Goal: Task Accomplishment & Management: Manage account settings

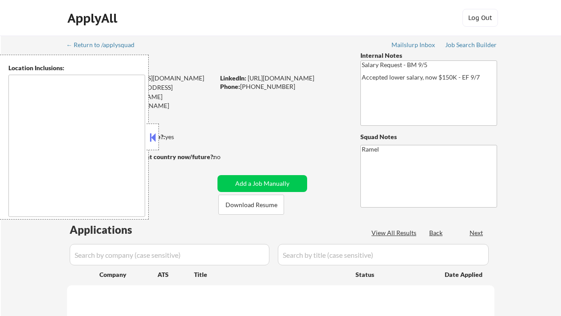
select select ""pending""
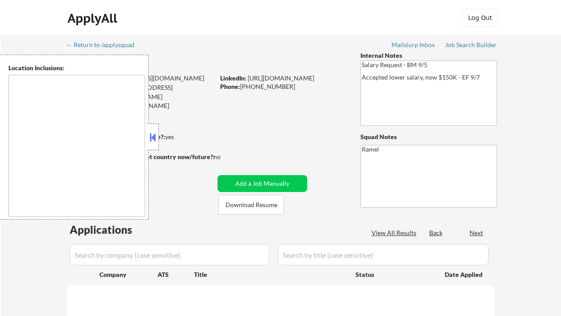
select select ""pending""
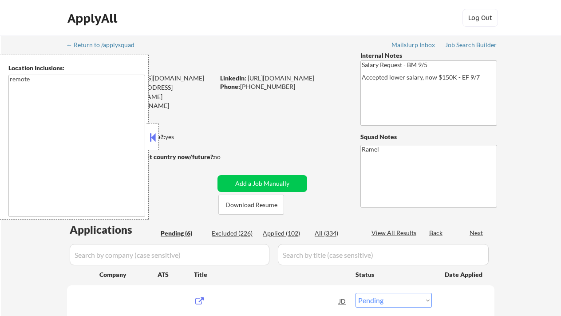
type textarea "remote"
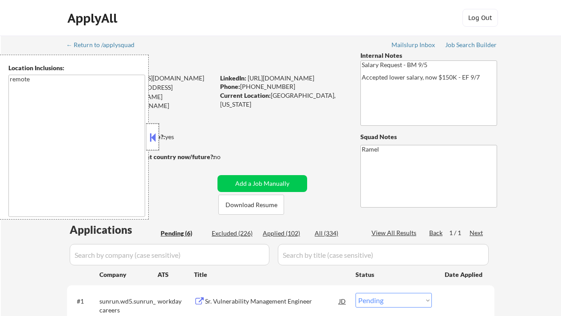
click at [158, 135] on div at bounding box center [152, 136] width 12 height 27
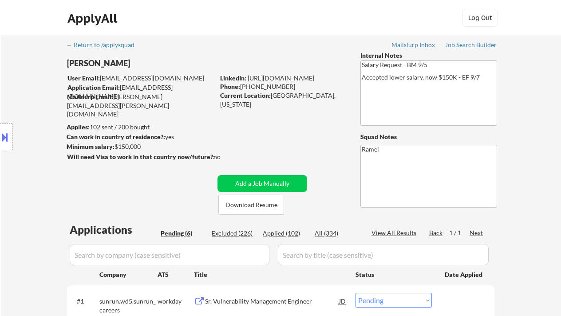
click at [6, 186] on div "Location Inclusions: remote" at bounding box center [79, 137] width 159 height 165
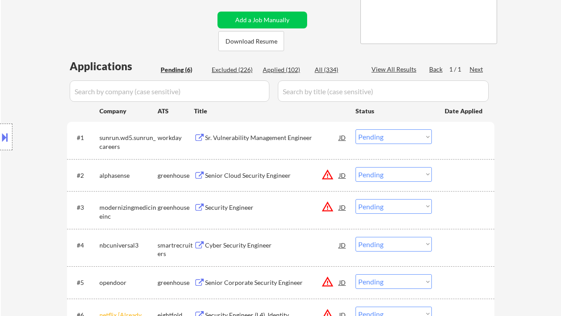
scroll to position [166, 0]
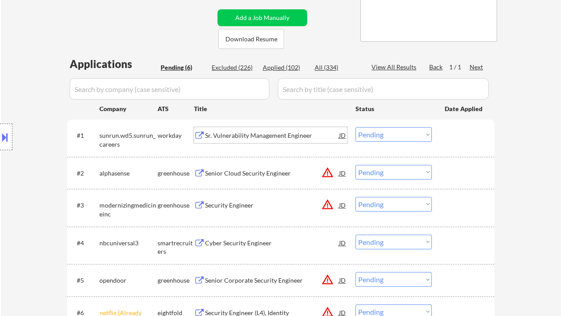
click at [237, 135] on div "Sr. Vulnerability Management Engineer" at bounding box center [272, 135] width 134 height 9
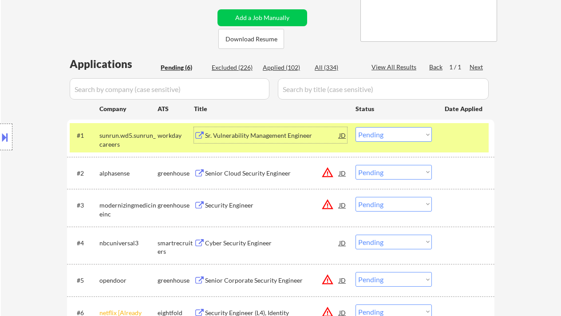
click at [7, 134] on button at bounding box center [5, 137] width 10 height 15
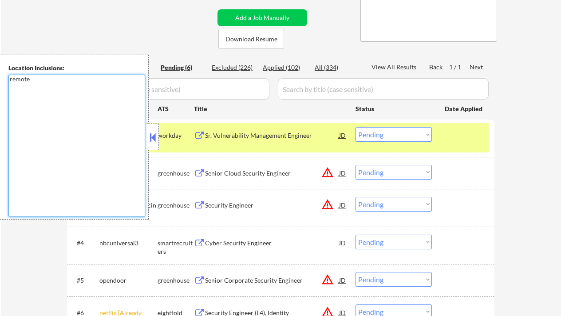
click at [19, 182] on textarea "remote" at bounding box center [76, 146] width 137 height 142
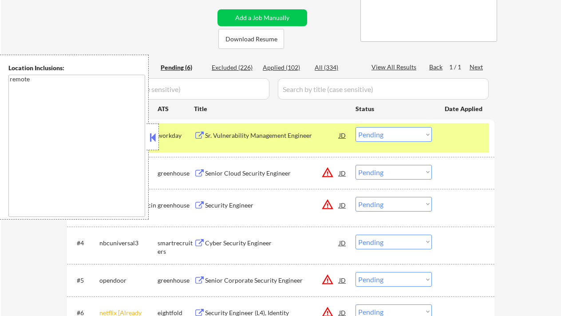
click at [154, 131] on button at bounding box center [153, 136] width 10 height 13
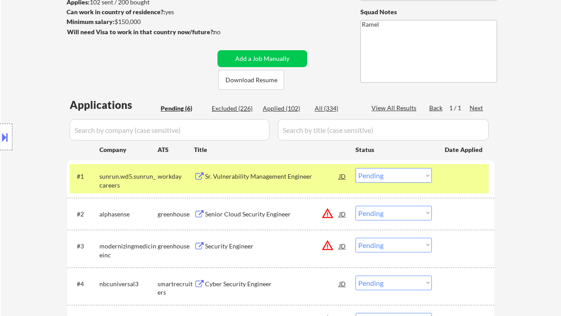
scroll to position [128, 0]
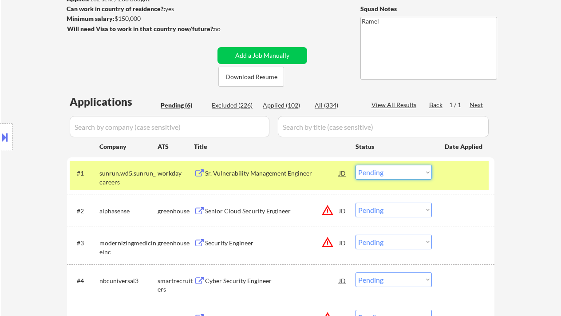
click at [377, 175] on select "Choose an option... Pending Applied Excluded (Questions) Excluded (Expired) Exc…" at bounding box center [394, 172] width 76 height 15
click at [356, 165] on select "Choose an option... Pending Applied Excluded (Questions) Excluded (Expired) Exc…" at bounding box center [394, 172] width 76 height 15
select select ""pending""
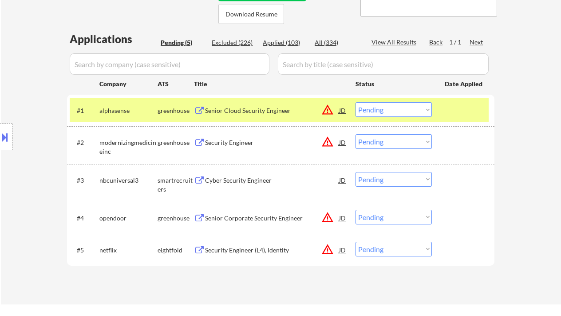
scroll to position [190, 0]
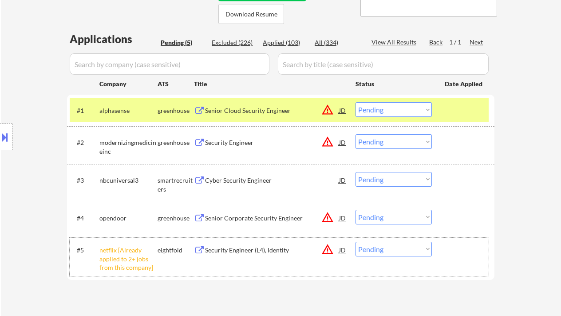
click at [371, 257] on div "#5 netflix [Already applied to 2+ jobs from this company] eightfold Security En…" at bounding box center [279, 256] width 419 height 38
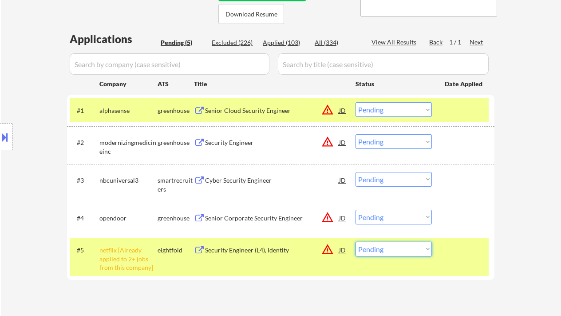
click at [378, 251] on select "Choose an option... Pending Applied Excluded (Questions) Excluded (Expired) Exc…" at bounding box center [394, 248] width 76 height 15
select select ""excluded__other_""
click at [356, 241] on select "Choose an option... Pending Applied Excluded (Questions) Excluded (Expired) Exc…" at bounding box center [394, 248] width 76 height 15
click at [254, 173] on div "Cyber Security Engineer" at bounding box center [272, 180] width 134 height 16
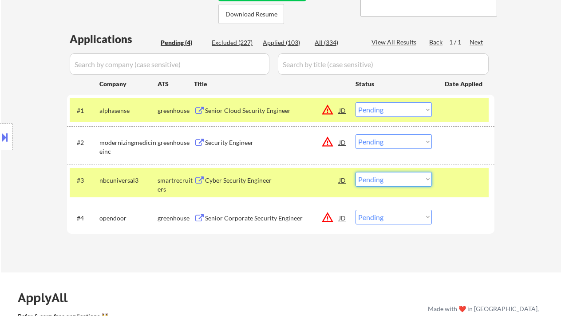
click at [380, 179] on select "Choose an option... Pending Applied Excluded (Questions) Excluded (Expired) Exc…" at bounding box center [394, 179] width 76 height 15
click at [356, 172] on select "Choose an option... Pending Applied Excluded (Questions) Excluded (Expired) Exc…" at bounding box center [394, 179] width 76 height 15
click at [270, 111] on div "Senior Cloud Security Engineer" at bounding box center [272, 110] width 134 height 9
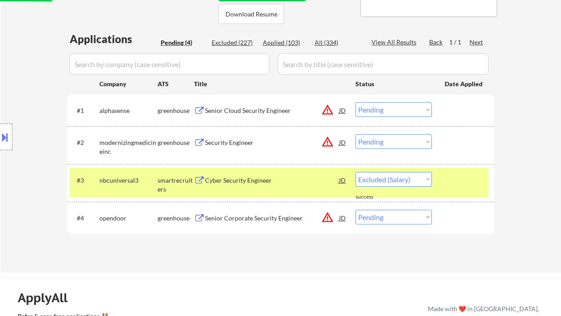
select select ""pending""
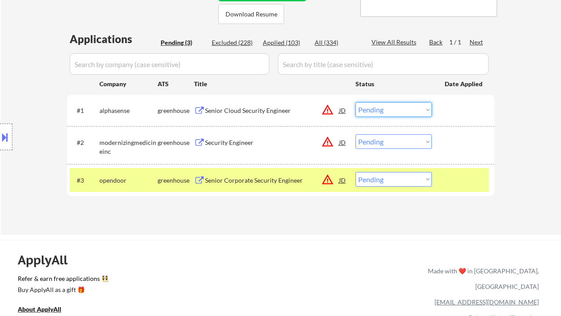
click at [380, 111] on select "Choose an option... Pending Applied Excluded (Questions) Excluded (Expired) Exc…" at bounding box center [394, 109] width 76 height 15
click at [356, 102] on select "Choose an option... Pending Applied Excluded (Questions) Excluded (Expired) Exc…" at bounding box center [394, 109] width 76 height 15
click at [239, 141] on div "Security Engineer" at bounding box center [272, 142] width 134 height 9
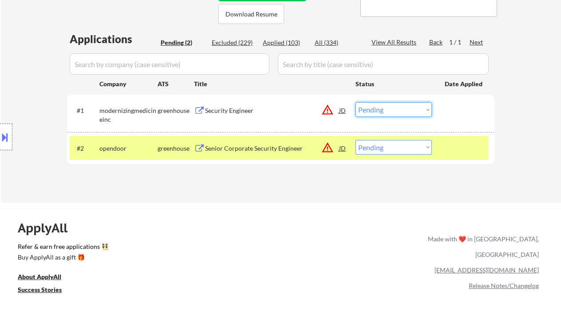
click at [376, 108] on select "Choose an option... Pending Applied Excluded (Questions) Excluded (Expired) Exc…" at bounding box center [394, 109] width 76 height 15
click at [356, 102] on select "Choose an option... Pending Applied Excluded (Questions) Excluded (Expired) Exc…" at bounding box center [394, 109] width 76 height 15
click at [271, 148] on div "Senior Corporate Security Engineer" at bounding box center [272, 148] width 134 height 9
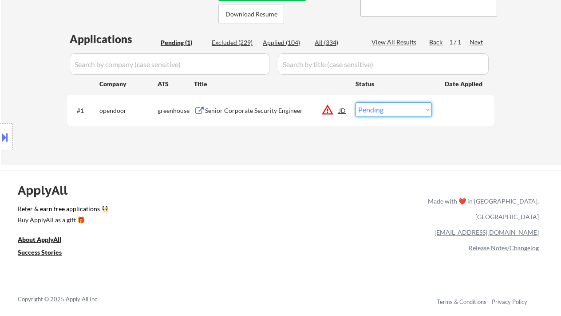
click at [383, 111] on select "Choose an option... Pending Applied Excluded (Questions) Excluded (Expired) Exc…" at bounding box center [394, 109] width 76 height 15
select select ""applied""
click at [356, 102] on select "Choose an option... Pending Applied Excluded (Questions) Excluded (Expired) Exc…" at bounding box center [394, 109] width 76 height 15
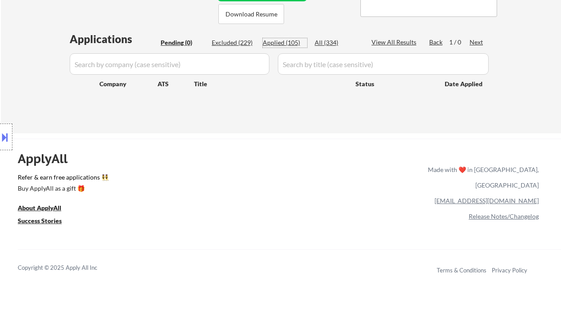
click at [284, 43] on div "Applied (105)" at bounding box center [285, 42] width 44 height 9
select select ""applied""
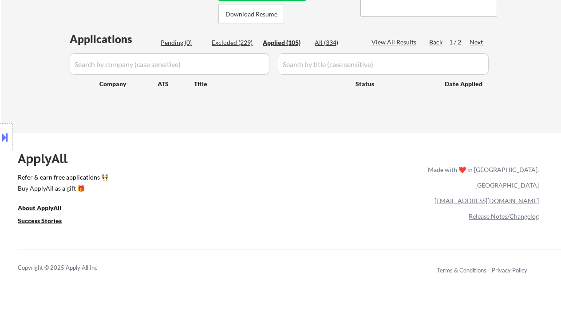
select select ""applied""
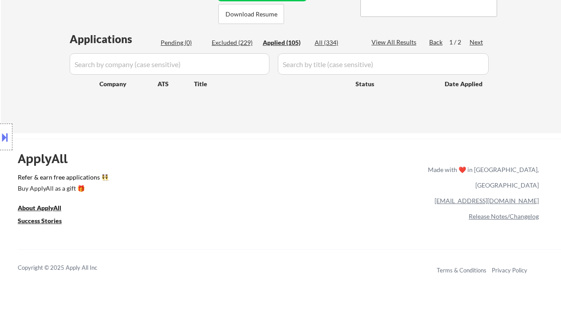
select select ""applied""
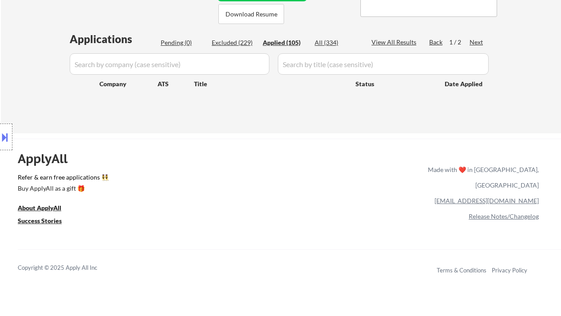
select select ""applied""
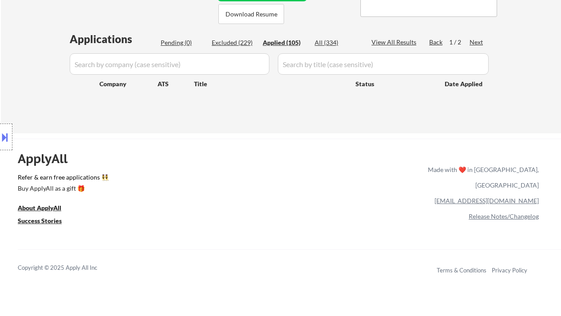
select select ""applied""
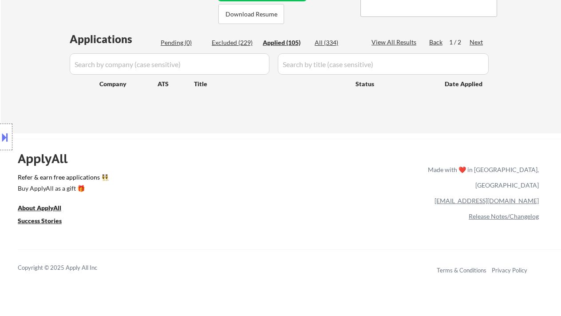
select select ""applied""
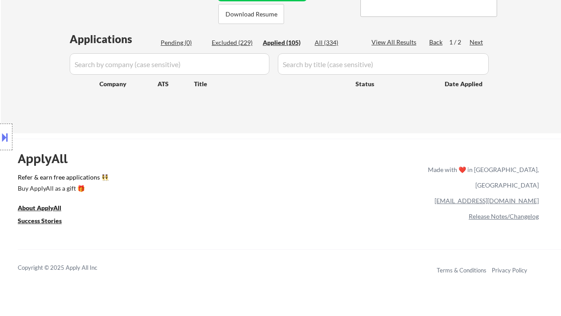
select select ""applied""
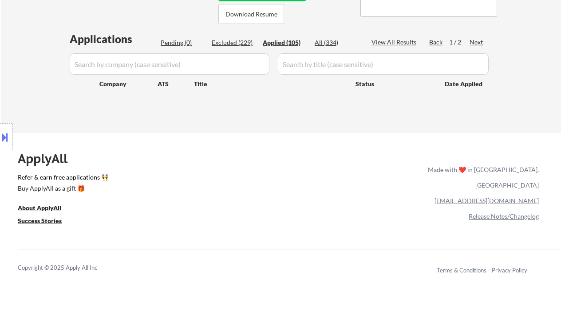
select select ""applied""
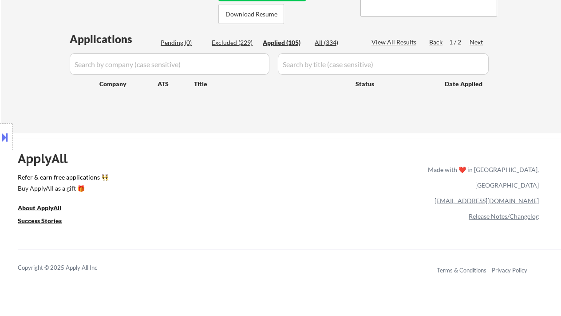
select select ""applied""
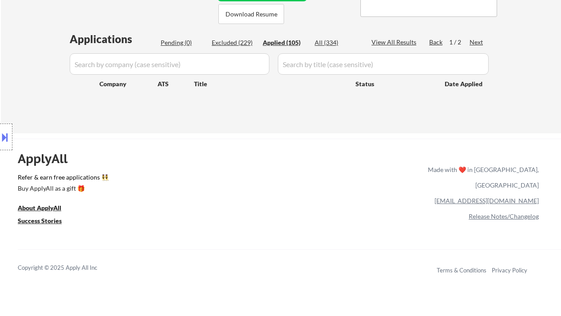
select select ""applied""
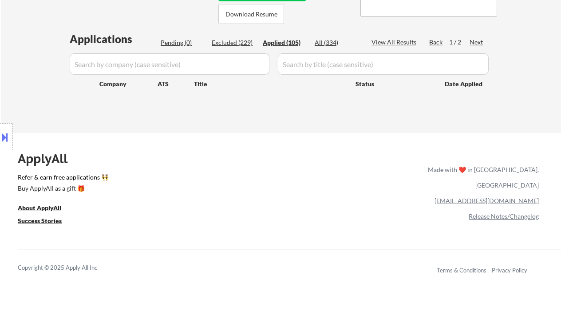
select select ""applied""
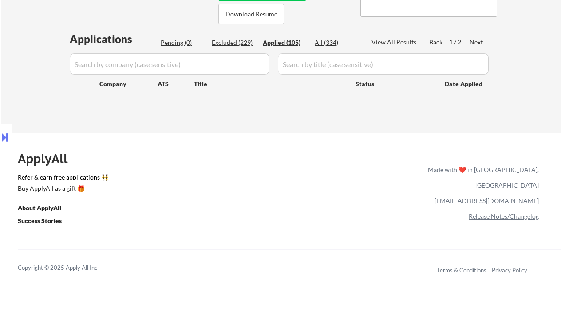
select select ""applied""
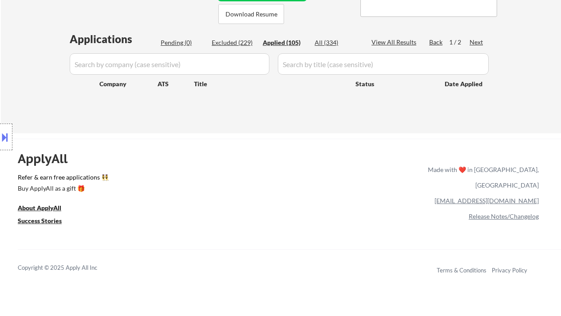
select select ""applied""
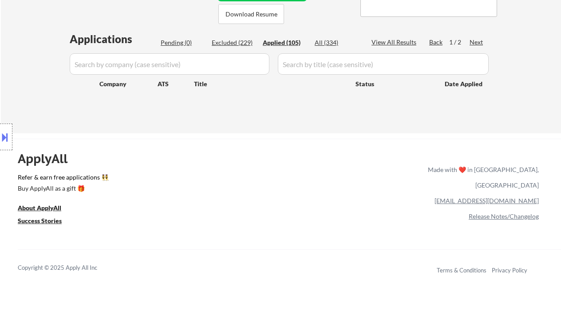
select select ""applied""
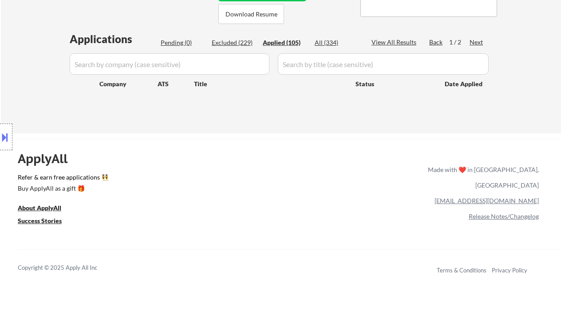
select select ""applied""
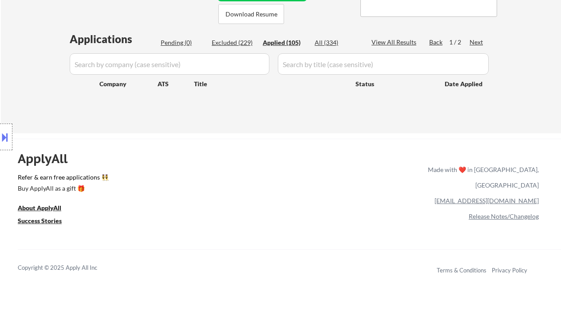
select select ""applied""
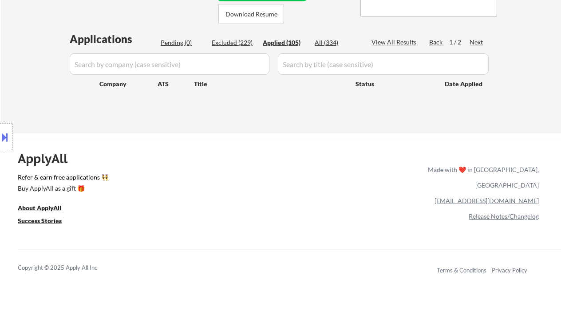
select select ""applied""
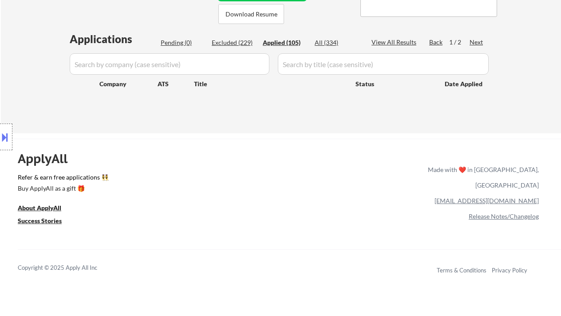
select select ""applied""
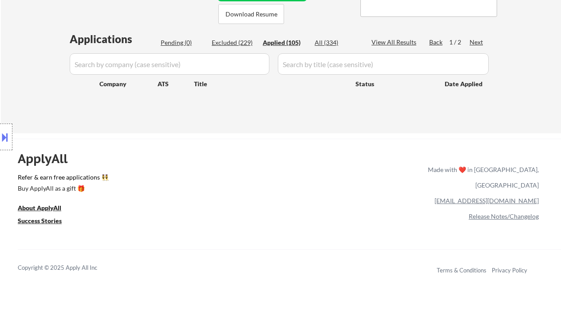
select select ""applied""
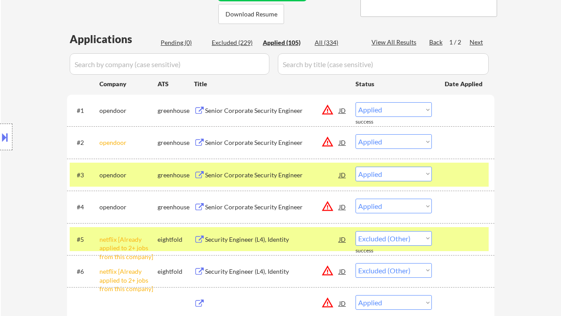
select select ""applied""
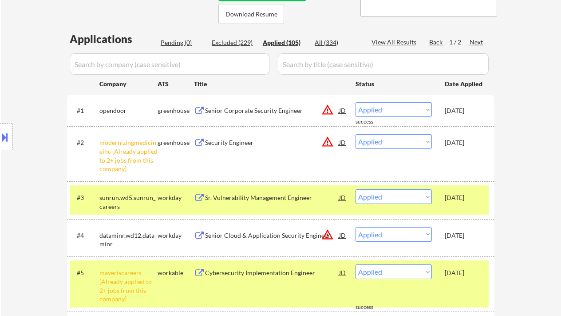
click at [22, 187] on div "Location Inclusions: remote" at bounding box center [79, 137] width 159 height 165
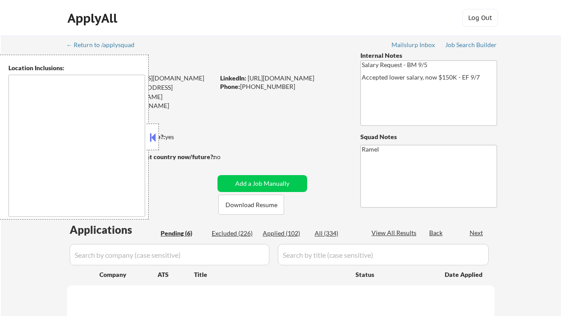
select select ""pending""
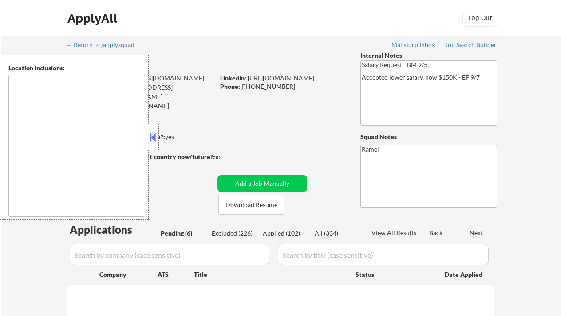
select select ""pending""
type textarea "remote"
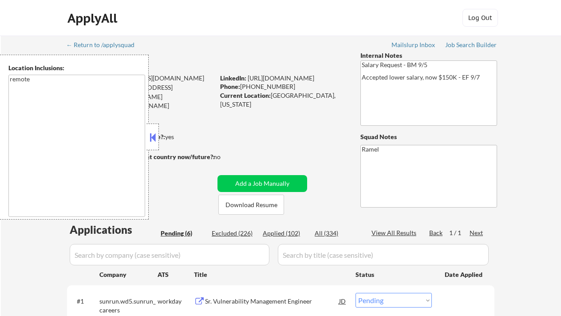
click at [150, 133] on button at bounding box center [153, 136] width 10 height 13
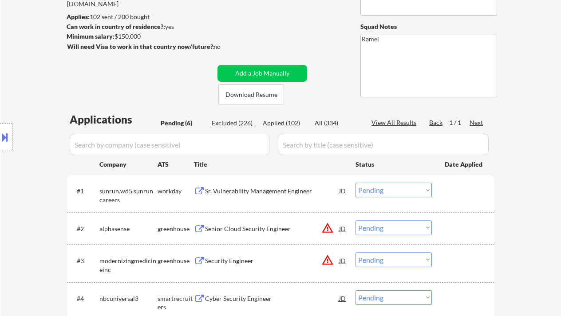
scroll to position [111, 0]
click at [256, 24] on div "← Return to /applysquad Mailslurp Inbox Job Search Builder Shane Zabel User Ema…" at bounding box center [280, 177] width 443 height 504
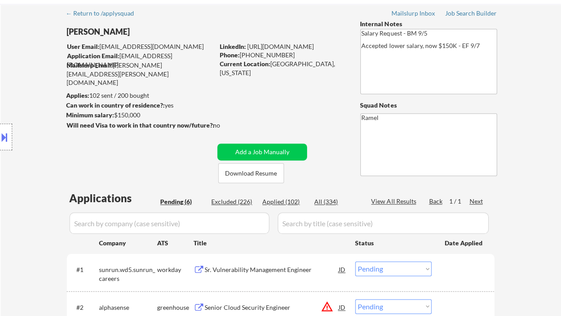
scroll to position [32, 0]
click at [281, 52] on div "Phone: (405) 887-9461" at bounding box center [283, 55] width 126 height 9
drag, startPoint x: 283, startPoint y: 55, endPoint x: 243, endPoint y: 57, distance: 39.5
click at [243, 57] on div "Phone: (405) 887-9461" at bounding box center [283, 55] width 126 height 9
copy div "405) 887-9461"
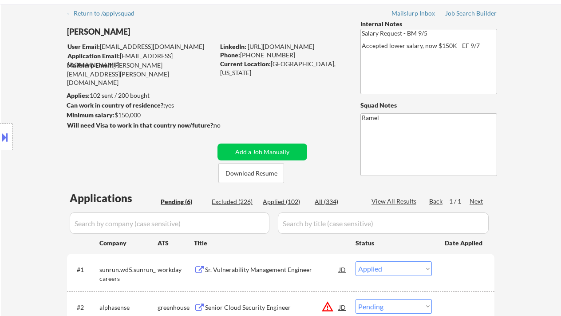
select select ""pending""
click at [338, 51] on div "Phone: (405) 887-9461" at bounding box center [283, 55] width 126 height 9
select select ""pending""
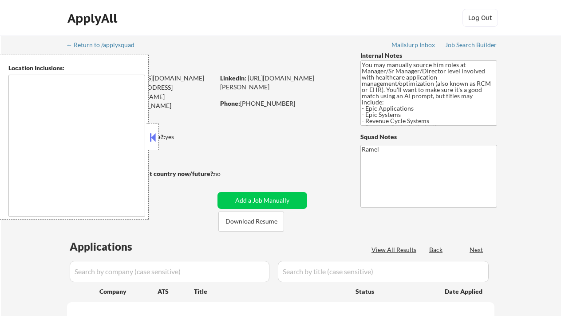
select select ""pending""
type textarea "[GEOGRAPHIC_DATA], SC Mauldin, SC Greer, [GEOGRAPHIC_DATA] Taylors, SC [GEOGRAP…"
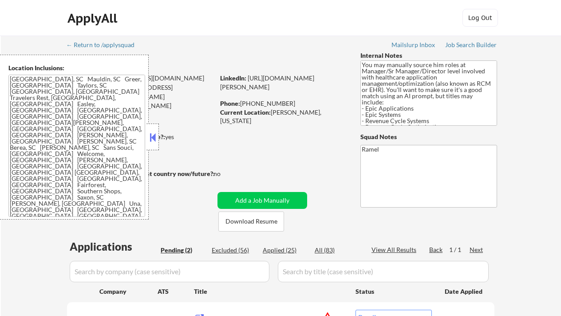
click at [153, 137] on button at bounding box center [153, 136] width 10 height 13
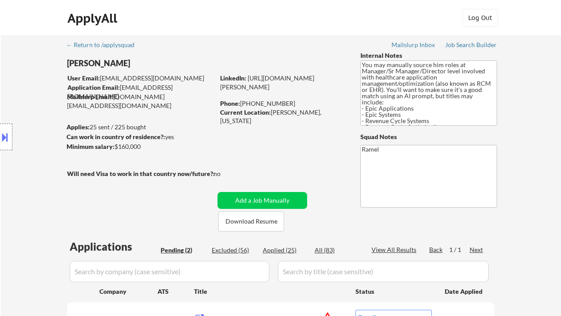
click at [11, 215] on div "Location Inclusions: Greenville, SC Mauldin, SC Greer, SC Taylors, SC Simpsonvi…" at bounding box center [79, 137] width 159 height 165
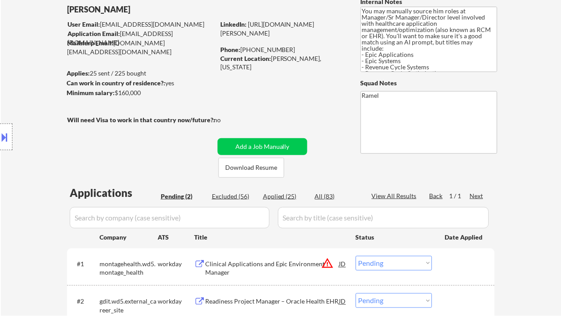
scroll to position [118, 0]
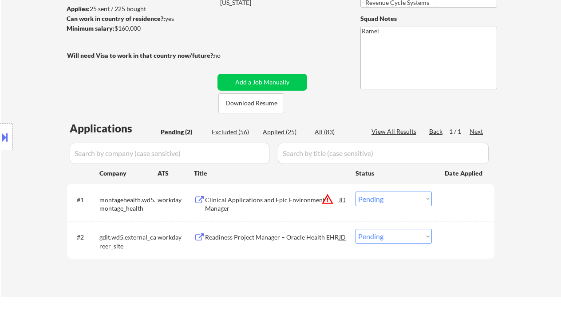
click at [256, 241] on div "Readiness Project Manager – Oracle Health EHR" at bounding box center [272, 237] width 134 height 16
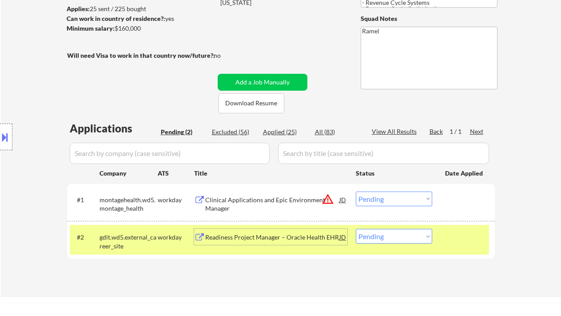
click at [313, 234] on div "Readiness Project Manager – Oracle Health EHR" at bounding box center [272, 237] width 134 height 9
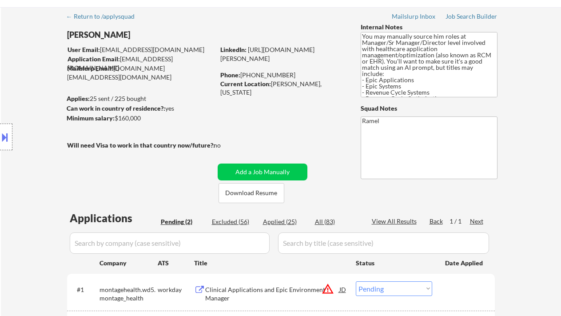
scroll to position [0, 0]
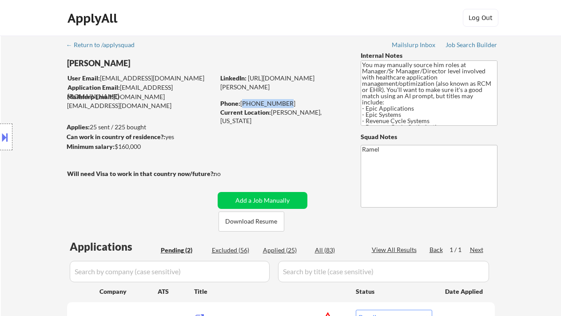
drag, startPoint x: 279, startPoint y: 103, endPoint x: 235, endPoint y: 85, distance: 47.8
click at [242, 101] on div "Phone: 864-706-0990" at bounding box center [283, 103] width 126 height 9
copy div "864-706-0990"
drag, startPoint x: 100, startPoint y: 61, endPoint x: 64, endPoint y: 61, distance: 36.0
click at [68, 61] on div "Location Inclusions: Greenville, SC Mauldin, SC Greer, SC Taylors, SC Simpsonvi…" at bounding box center [79, 137] width 159 height 165
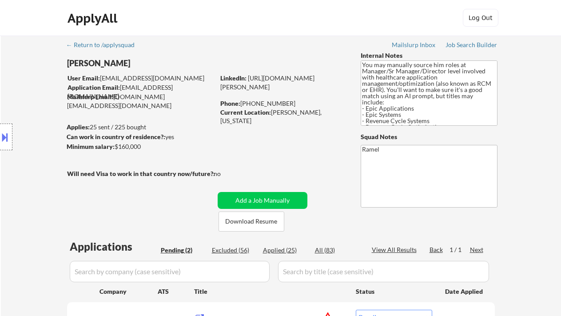
drag, startPoint x: 65, startPoint y: 60, endPoint x: 108, endPoint y: 58, distance: 43.6
click at [106, 58] on div "Location Inclusions: Greenville, SC Mauldin, SC Greer, SC Taylors, SC Simpsonvi…" at bounding box center [79, 137] width 159 height 165
drag, startPoint x: 129, startPoint y: 63, endPoint x: 73, endPoint y: 63, distance: 56.4
click at [73, 63] on div "Location Inclusions: Greenville, SC Mauldin, SC Greer, SC Taylors, SC Simpsonvi…" at bounding box center [79, 137] width 159 height 165
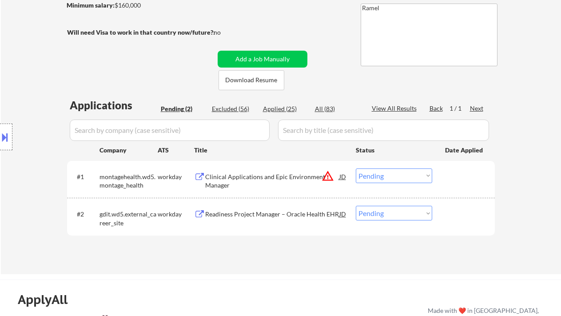
scroll to position [178, 0]
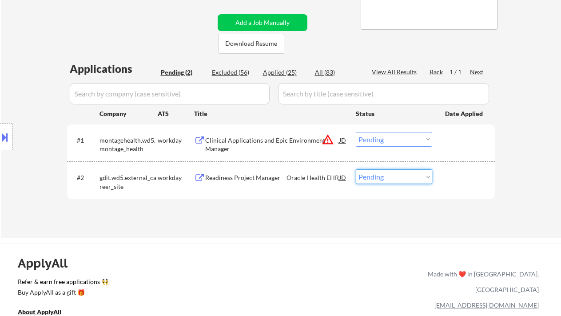
drag, startPoint x: 369, startPoint y: 176, endPoint x: 375, endPoint y: 183, distance: 9.4
click at [369, 176] on select "Choose an option... Pending Applied Excluded (Questions) Excluded (Expired) Exc…" at bounding box center [394, 176] width 76 height 15
select select ""applied""
click at [356, 169] on select "Choose an option... Pending Applied Excluded (Questions) Excluded (Expired) Exc…" at bounding box center [394, 176] width 76 height 15
click at [231, 141] on div "Clinical Applications and Epic Environment Manager" at bounding box center [272, 144] width 134 height 17
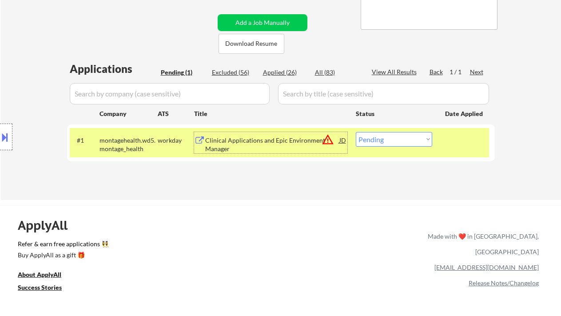
click at [419, 140] on select "Choose an option... Pending Applied Excluded (Questions) Excluded (Expired) Exc…" at bounding box center [394, 139] width 76 height 15
select select ""excluded__location_""
click at [356, 132] on select "Choose an option... Pending Applied Excluded (Questions) Excluded (Expired) Exc…" at bounding box center [394, 139] width 76 height 15
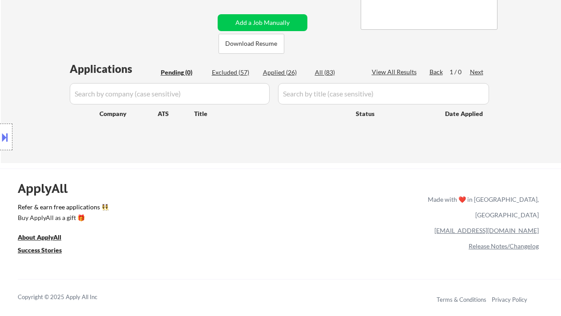
click at [17, 74] on div "Location Inclusions: Greenville, SC Mauldin, SC Greer, SC Taylors, SC Simpsonvi…" at bounding box center [79, 137] width 159 height 165
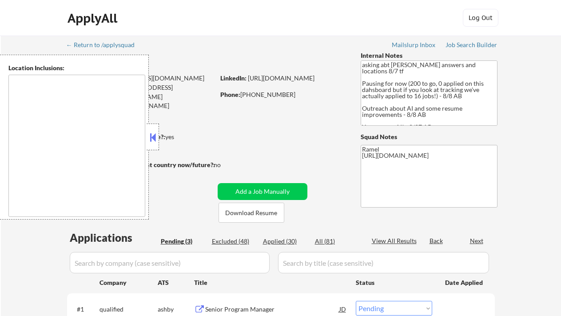
select select ""pending""
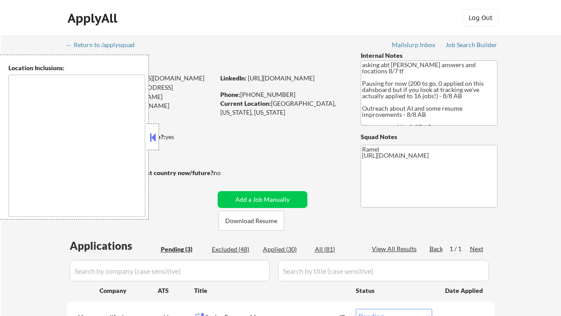
click at [155, 134] on button at bounding box center [153, 136] width 10 height 13
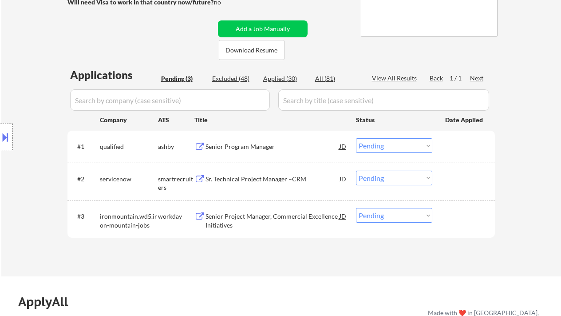
scroll to position [178, 0]
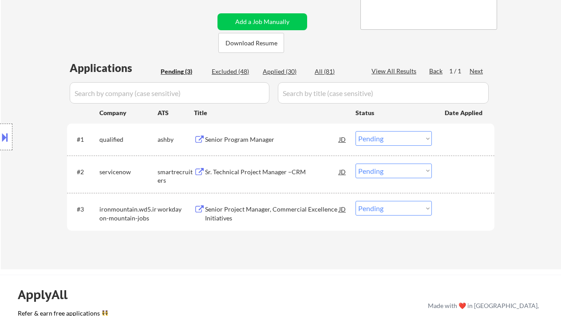
click at [18, 91] on div "Location Inclusions:" at bounding box center [79, 137] width 159 height 165
click at [27, 99] on div "Location Inclusions:" at bounding box center [79, 137] width 159 height 165
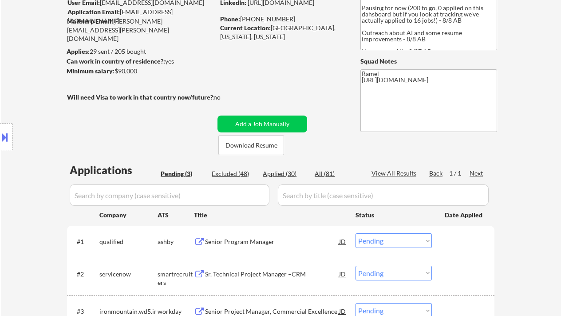
scroll to position [59, 0]
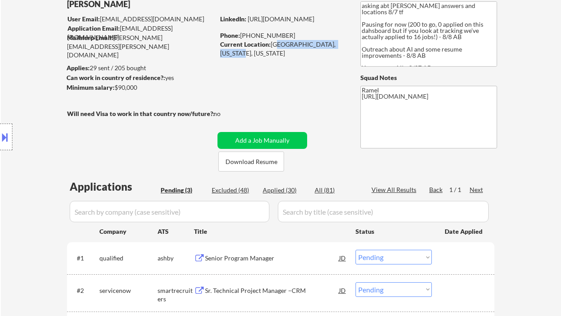
drag, startPoint x: 273, startPoint y: 45, endPoint x: 246, endPoint y: 56, distance: 29.3
click at [246, 56] on div "Current Location: Chesapeake Beach, Maryland, Maryland" at bounding box center [283, 48] width 126 height 17
copy div "hesapeake Beach, Maryland"
drag, startPoint x: 270, startPoint y: 45, endPoint x: 247, endPoint y: 53, distance: 24.8
click at [247, 53] on div "Current Location: Chesapeake Beach, Maryland, Maryland" at bounding box center [283, 48] width 126 height 17
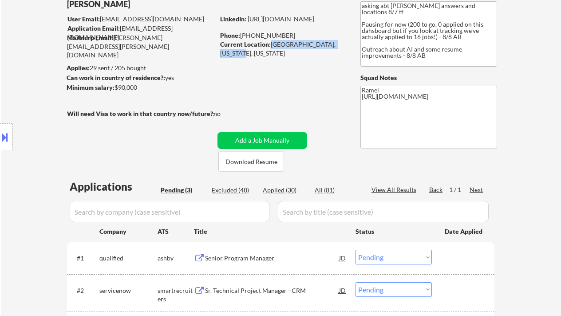
copy div "Chesapeake Beach, Maryland"
click at [8, 143] on button at bounding box center [5, 137] width 10 height 15
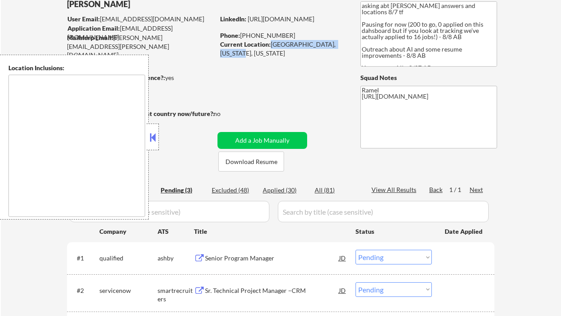
click at [153, 133] on button at bounding box center [153, 136] width 10 height 13
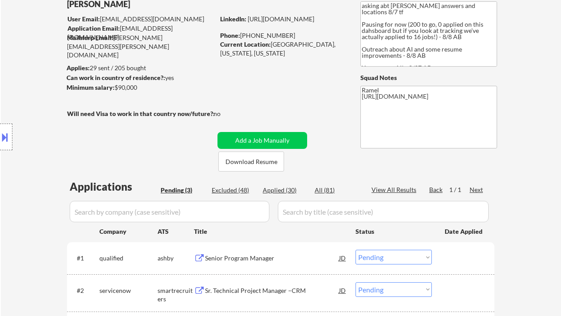
drag, startPoint x: 13, startPoint y: 86, endPoint x: 77, endPoint y: 63, distance: 67.7
click at [13, 86] on div "Location Inclusions:" at bounding box center [79, 137] width 159 height 165
click at [19, 165] on div "Location Inclusions:" at bounding box center [79, 137] width 159 height 165
click at [20, 107] on div "Location Inclusions:" at bounding box center [79, 137] width 159 height 165
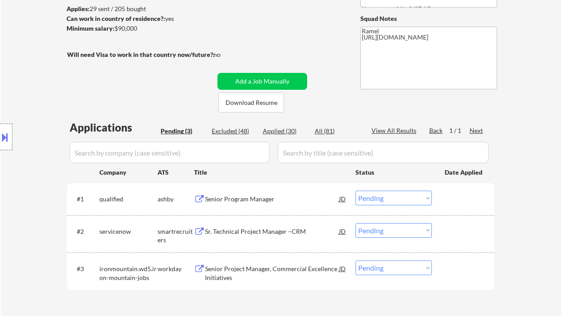
click at [260, 201] on div "Senior Program Manager" at bounding box center [272, 198] width 134 height 9
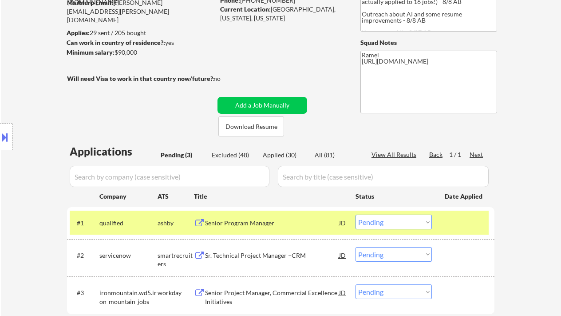
scroll to position [178, 0]
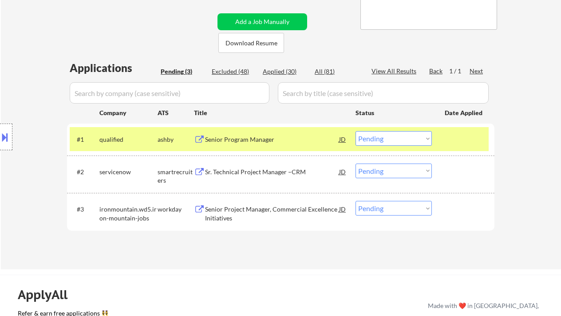
click at [388, 138] on select "Choose an option... Pending Applied Excluded (Questions) Excluded (Expired) Exc…" at bounding box center [394, 138] width 76 height 15
click at [356, 131] on select "Choose an option... Pending Applied Excluded (Questions) Excluded (Expired) Exc…" at bounding box center [394, 138] width 76 height 15
click at [259, 178] on div "Sr. Technical Project Manager –CRM" at bounding box center [272, 171] width 134 height 16
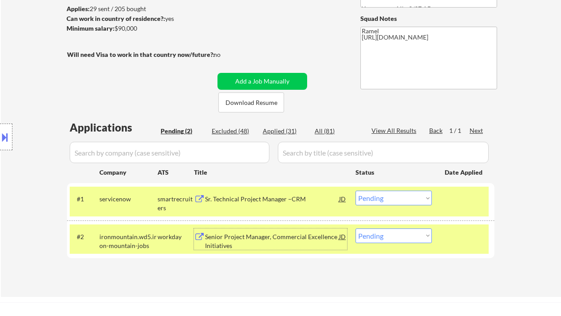
scroll to position [59, 0]
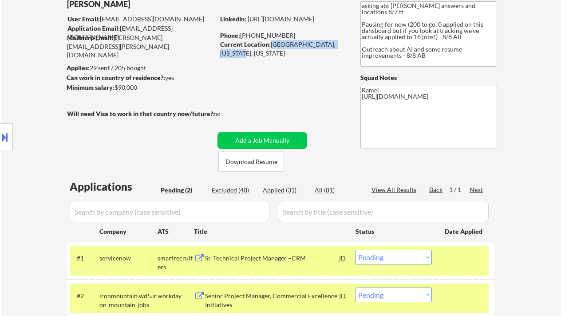
drag, startPoint x: 269, startPoint y: 44, endPoint x: 246, endPoint y: 56, distance: 26.0
click at [246, 56] on div "Current Location: Chesapeake Beach, Maryland, Maryland" at bounding box center [283, 48] width 126 height 17
copy div "Chesapeake Beach, Maryland"
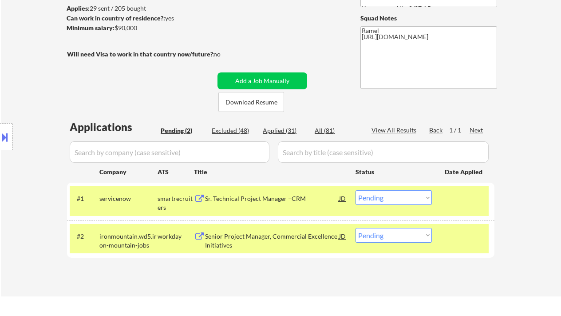
scroll to position [178, 0]
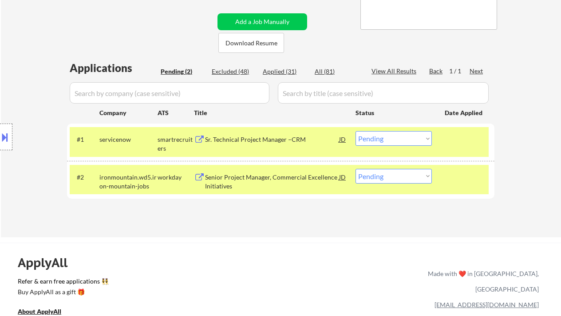
click at [411, 134] on select "Choose an option... Pending Applied Excluded (Questions) Excluded (Expired) Exc…" at bounding box center [394, 138] width 76 height 15
click at [356, 131] on select "Choose an option... Pending Applied Excluded (Questions) Excluded (Expired) Exc…" at bounding box center [394, 138] width 76 height 15
click at [315, 177] on div "Senior Project Manager, Commercial Excellence Initiatives" at bounding box center [272, 181] width 134 height 17
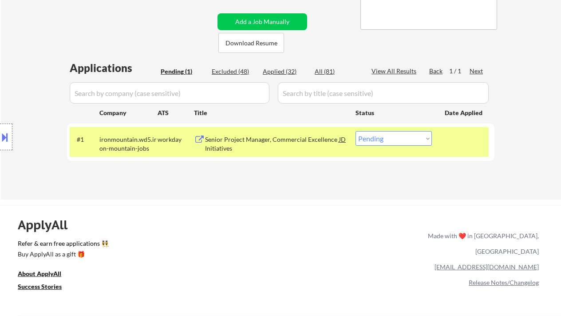
scroll to position [59, 0]
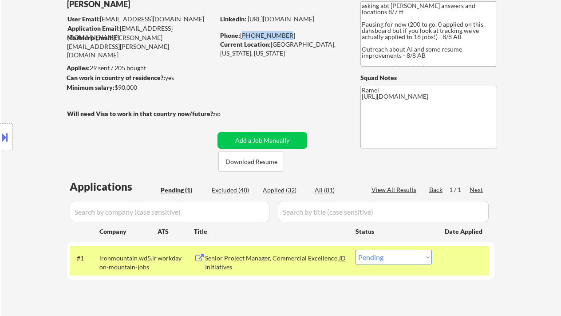
drag, startPoint x: 284, startPoint y: 36, endPoint x: 242, endPoint y: 34, distance: 41.8
click at [242, 34] on div "Phone: 240-330-9594" at bounding box center [283, 35] width 126 height 9
copy div "240-330-9594"
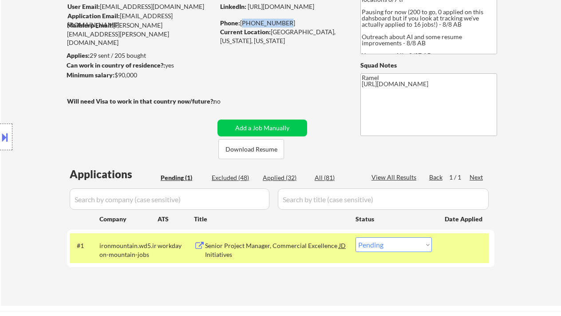
scroll to position [178, 0]
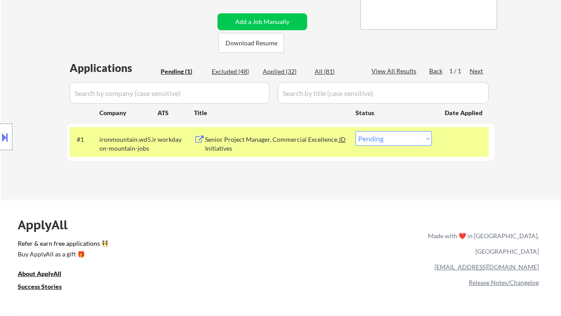
click at [373, 136] on select "Choose an option... Pending Applied Excluded (Questions) Excluded (Expired) Exc…" at bounding box center [394, 138] width 76 height 15
select select ""applied""
click at [356, 131] on select "Choose an option... Pending Applied Excluded (Questions) Excluded (Expired) Exc…" at bounding box center [394, 138] width 76 height 15
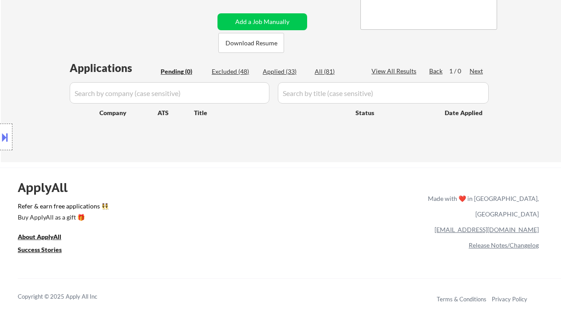
drag, startPoint x: 14, startPoint y: 99, endPoint x: 24, endPoint y: 88, distance: 14.8
click at [14, 99] on div "Location Inclusions:" at bounding box center [79, 137] width 159 height 165
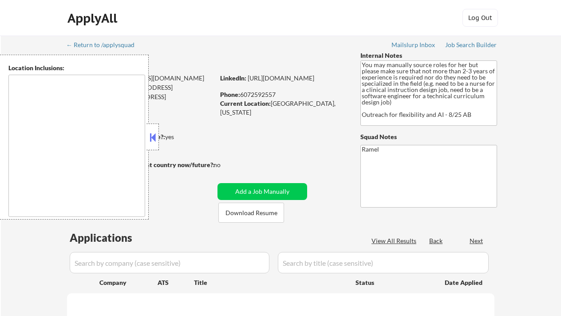
select select ""pending""
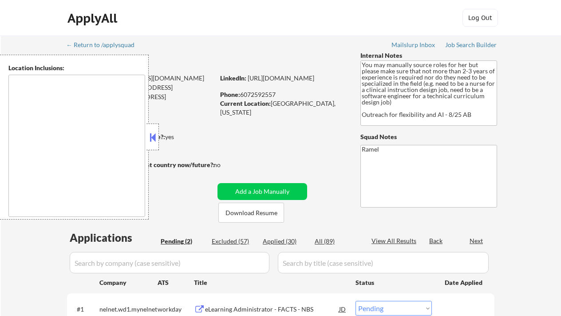
click at [156, 138] on button at bounding box center [153, 136] width 10 height 13
select select ""pending""
click at [153, 135] on button at bounding box center [153, 136] width 10 height 13
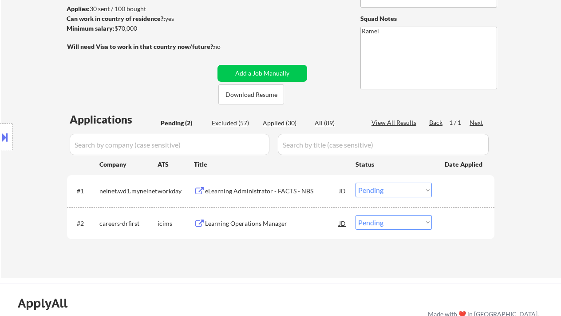
scroll to position [118, 0]
click at [20, 27] on div "← Return to /applysquad Mailslurp Inbox Job Search Builder [PERSON_NAME] Straig…" at bounding box center [281, 97] width 560 height 360
click at [9, 165] on div "Location Inclusions:" at bounding box center [79, 137] width 159 height 165
drag, startPoint x: 22, startPoint y: 108, endPoint x: 42, endPoint y: 104, distance: 20.4
click at [22, 108] on div "Location Inclusions:" at bounding box center [79, 137] width 159 height 165
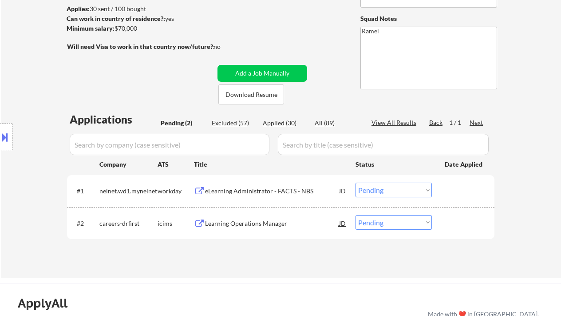
click at [5, 186] on div "Location Inclusions:" at bounding box center [79, 137] width 159 height 165
click at [15, 169] on div "Location Inclusions:" at bounding box center [79, 137] width 159 height 165
click at [242, 196] on div "eLearning Administrator - FACTS - NBS" at bounding box center [272, 190] width 134 height 16
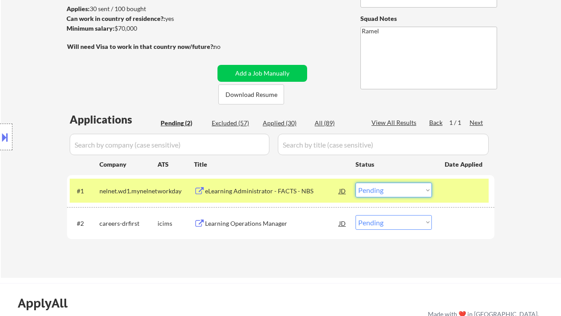
click at [392, 195] on select "Choose an option... Pending Applied Excluded (Questions) Excluded (Expired) Exc…" at bounding box center [394, 189] width 76 height 15
click at [356, 182] on select "Choose an option... Pending Applied Excluded (Questions) Excluded (Expired) Exc…" at bounding box center [394, 189] width 76 height 15
click at [281, 225] on div "Learning Operations Manager" at bounding box center [272, 223] width 134 height 9
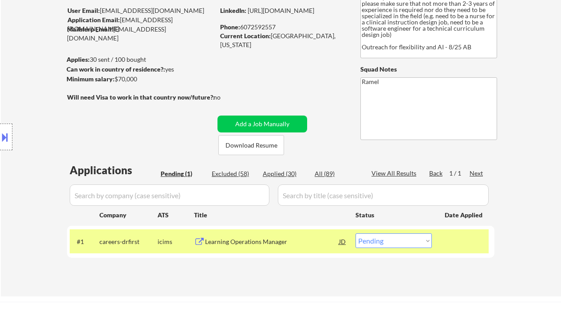
scroll to position [59, 0]
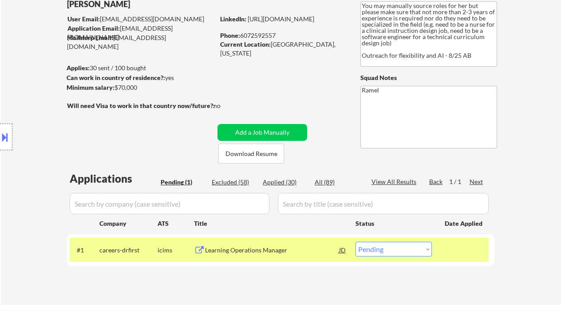
click at [423, 251] on select "Choose an option... Pending Applied Excluded (Questions) Excluded (Expired) Exc…" at bounding box center [394, 248] width 76 height 15
select select ""excluded""
click at [356, 241] on select "Choose an option... Pending Applied Excluded (Questions) Excluded (Expired) Exc…" at bounding box center [394, 248] width 76 height 15
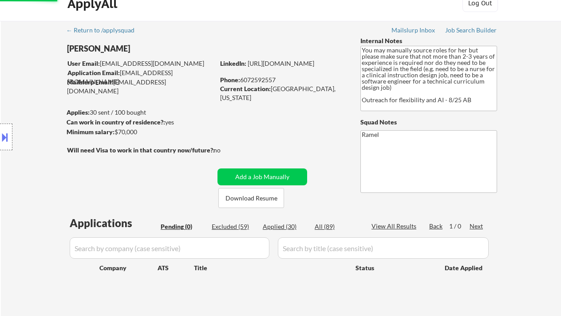
scroll to position [0, 0]
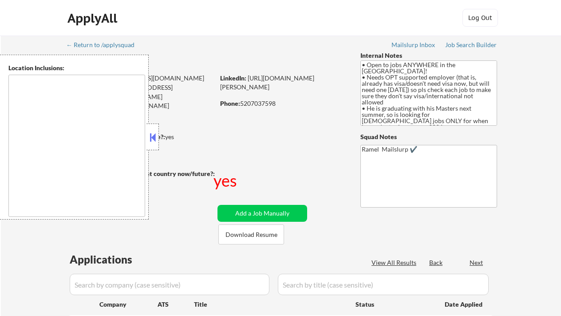
type textarea "country:[GEOGRAPHIC_DATA]"
select select ""pending""
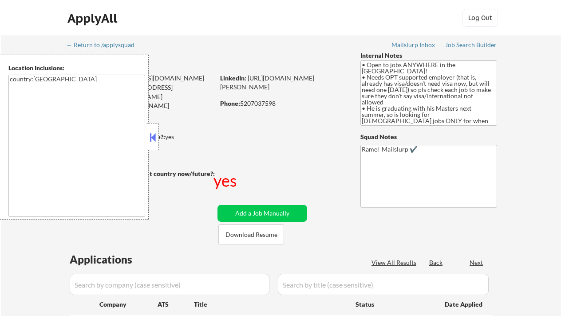
select select ""pending""
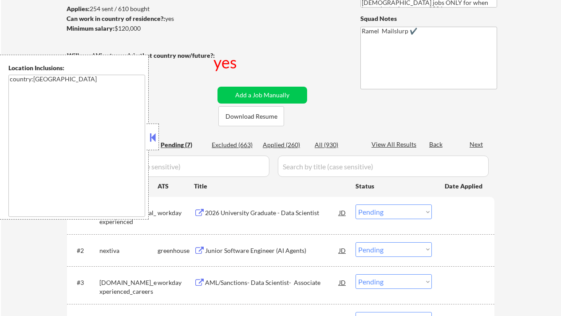
click at [154, 138] on button at bounding box center [153, 136] width 10 height 13
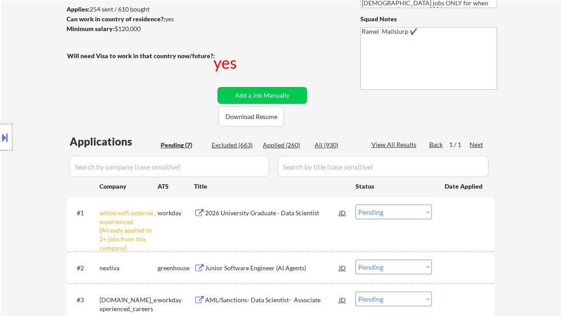
scroll to position [237, 0]
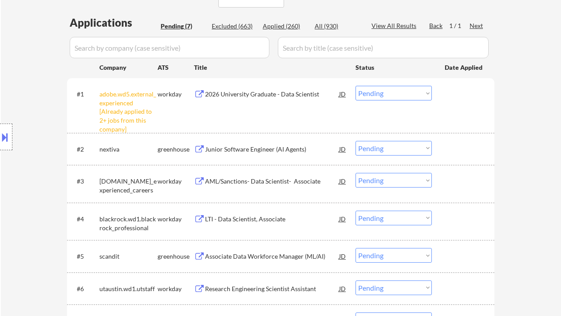
click at [366, 89] on select "Choose an option... Pending Applied Excluded (Questions) Excluded (Expired) Exc…" at bounding box center [394, 93] width 76 height 15
click at [356, 86] on select "Choose an option... Pending Applied Excluded (Questions) Excluded (Expired) Exc…" at bounding box center [394, 93] width 76 height 15
click at [251, 152] on div "Junior Software Engineer (AI Agents)" at bounding box center [272, 149] width 134 height 9
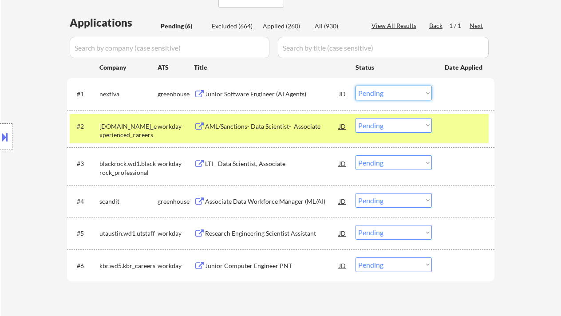
click at [381, 88] on select "Choose an option... Pending Applied Excluded (Questions) Excluded (Expired) Exc…" at bounding box center [394, 93] width 76 height 15
click at [356, 86] on select "Choose an option... Pending Applied Excluded (Questions) Excluded (Expired) Exc…" at bounding box center [394, 93] width 76 height 15
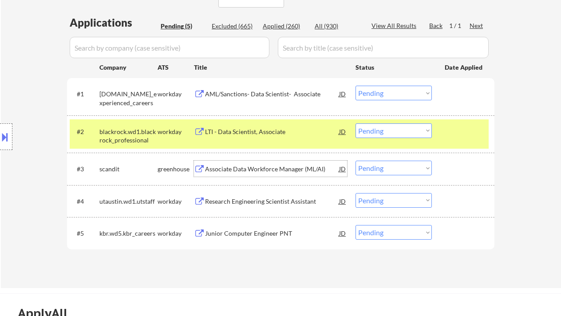
click at [248, 169] on div "Associate Data Workforce Manager (ML/AI)" at bounding box center [272, 169] width 134 height 9
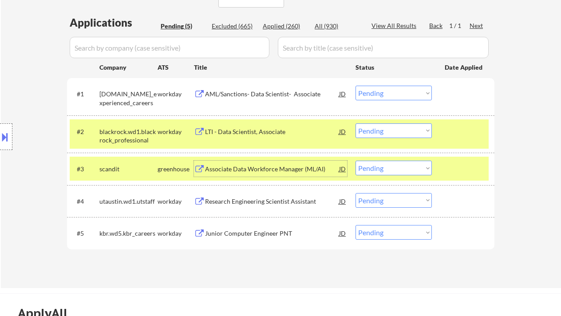
click at [248, 167] on div "Associate Data Workforce Manager (ML/AI)" at bounding box center [272, 169] width 134 height 9
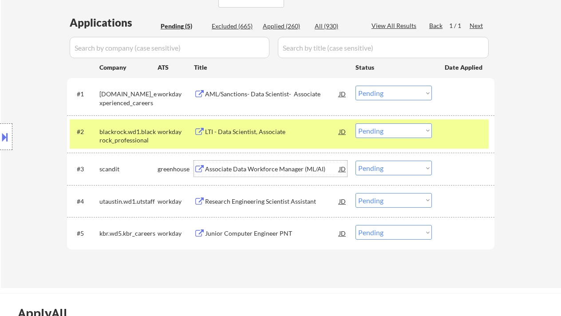
click at [243, 96] on div "AML/Sanctions- Data Scientist- Associate" at bounding box center [272, 94] width 134 height 9
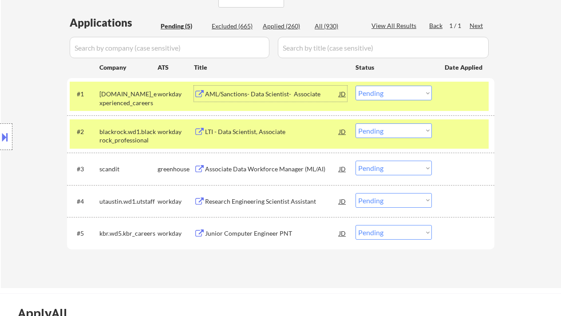
drag, startPoint x: 376, startPoint y: 89, endPoint x: 383, endPoint y: 99, distance: 12.7
click at [376, 89] on select "Choose an option... Pending Applied Excluded (Questions) Excluded (Expired) Exc…" at bounding box center [394, 93] width 76 height 15
click at [356, 86] on select "Choose an option... Pending Applied Excluded (Questions) Excluded (Expired) Exc…" at bounding box center [394, 93] width 76 height 15
click at [241, 138] on div "LTI - Data Scientist, Associate" at bounding box center [272, 131] width 134 height 16
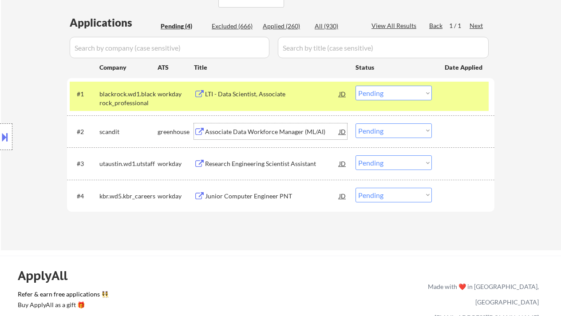
click at [364, 90] on select "Choose an option... Pending Applied Excluded (Questions) Excluded (Expired) Exc…" at bounding box center [394, 93] width 76 height 15
click at [356, 86] on select "Choose an option... Pending Applied Excluded (Questions) Excluded (Expired) Exc…" at bounding box center [394, 93] width 76 height 15
select select ""pending""
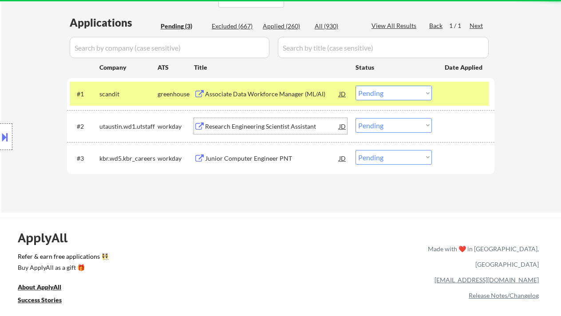
click at [275, 134] on div "#2 utaustin.wd1.utstaff workday Research Engineering Scientist Assistant JD Cho…" at bounding box center [279, 126] width 419 height 24
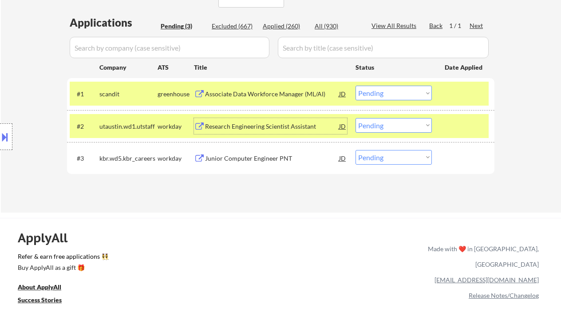
click at [275, 128] on div "Research Engineering Scientist Assistant" at bounding box center [272, 126] width 134 height 9
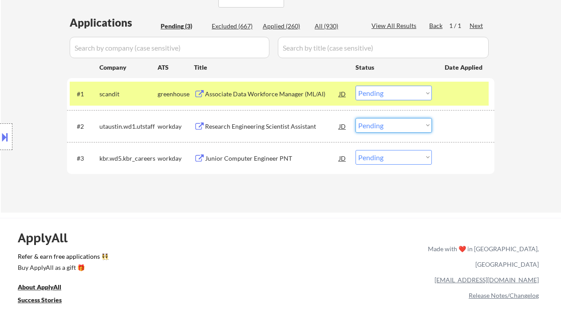
click at [396, 122] on select "Choose an option... Pending Applied Excluded (Questions) Excluded (Expired) Exc…" at bounding box center [394, 125] width 76 height 15
click at [356, 118] on select "Choose an option... Pending Applied Excluded (Questions) Excluded (Expired) Exc…" at bounding box center [394, 125] width 76 height 15
click at [237, 158] on div "Junior Computer Engineer PNT" at bounding box center [272, 158] width 134 height 9
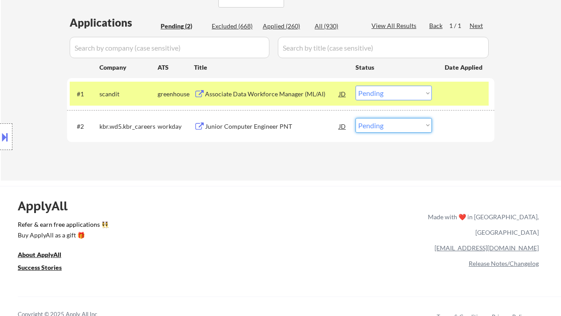
drag, startPoint x: 358, startPoint y: 124, endPoint x: 368, endPoint y: 132, distance: 13.1
click at [358, 124] on select "Choose an option... Pending Applied Excluded (Questions) Excluded (Expired) Exc…" at bounding box center [394, 125] width 76 height 15
select select ""excluded__bad_match_""
click at [356, 118] on select "Choose an option... Pending Applied Excluded (Questions) Excluded (Expired) Exc…" at bounding box center [394, 125] width 76 height 15
click at [245, 93] on div "Associate Data Workforce Manager (ML/AI)" at bounding box center [272, 94] width 134 height 9
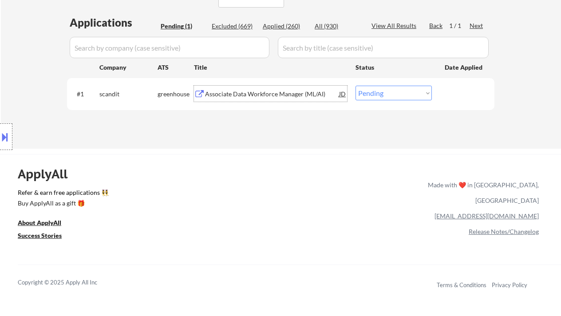
click at [395, 88] on select "Choose an option... Pending Applied Excluded (Questions) Excluded (Expired) Exc…" at bounding box center [394, 93] width 76 height 15
select select ""excluded__bad_match_""
click at [356, 86] on select "Choose an option... Pending Applied Excluded (Questions) Excluded (Expired) Exc…" at bounding box center [394, 93] width 76 height 15
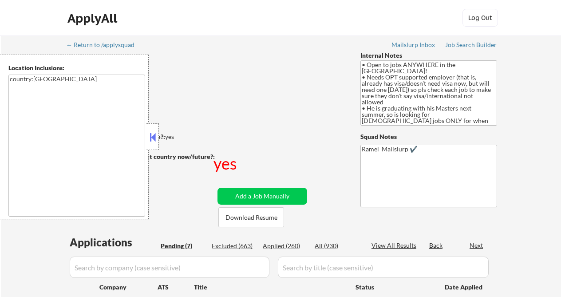
select select ""pending""
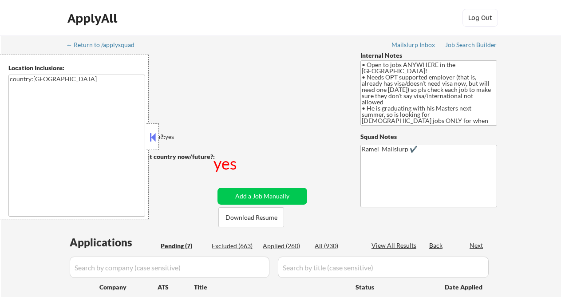
select select ""pending""
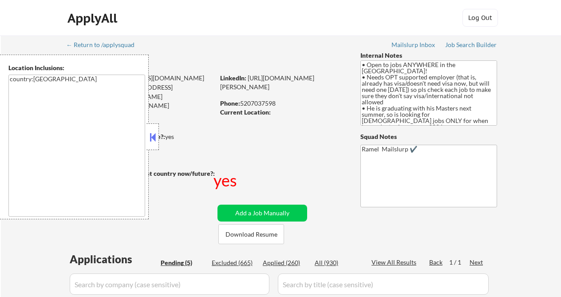
select select ""pending""
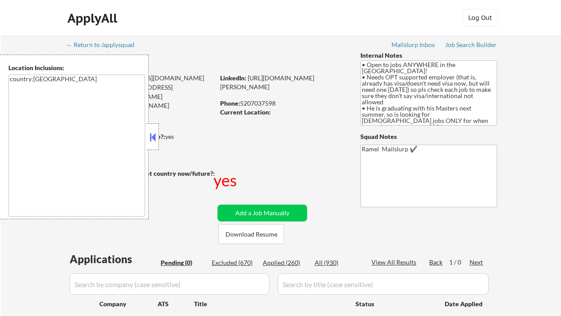
drag, startPoint x: 287, startPoint y: 264, endPoint x: 290, endPoint y: 260, distance: 5.0
click at [287, 264] on div "Applied (260)" at bounding box center [285, 262] width 44 height 9
select select ""applied""
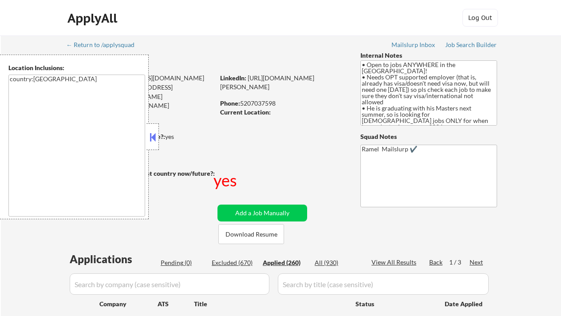
select select ""applied""
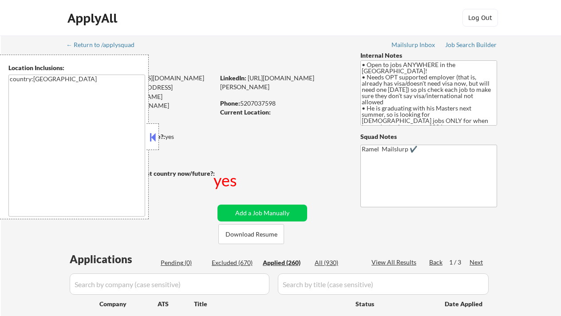
select select ""applied""
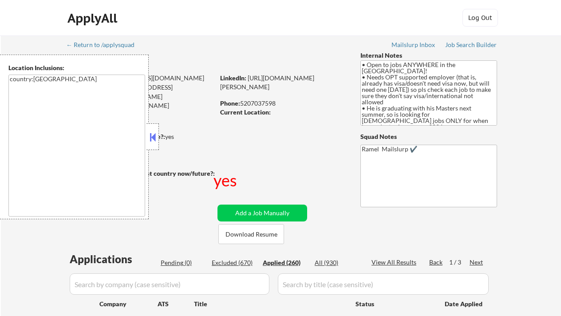
select select ""applied""
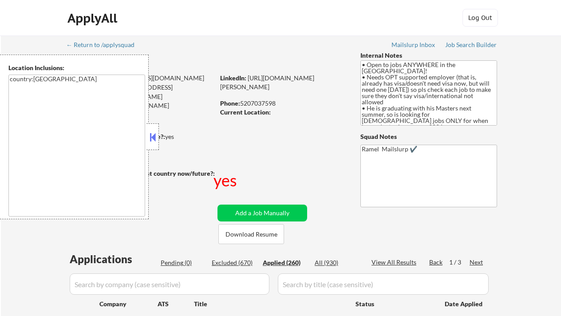
select select ""applied""
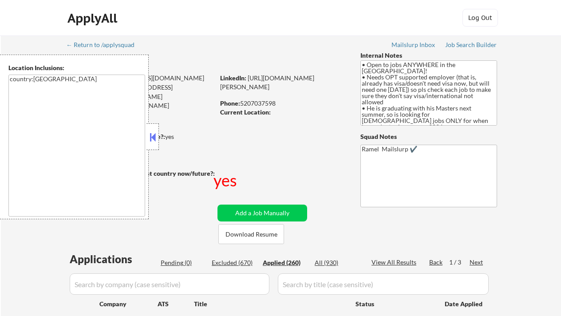
select select ""applied""
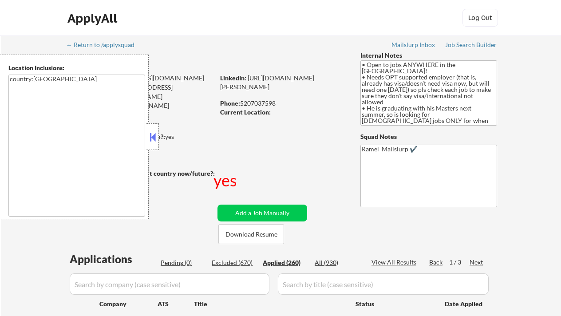
select select ""applied""
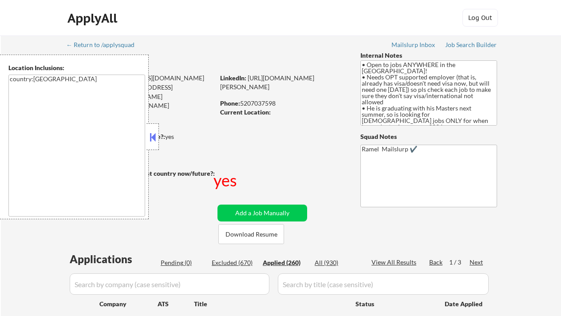
select select ""applied""
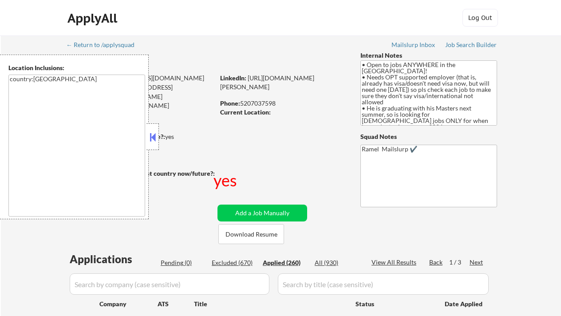
select select ""applied""
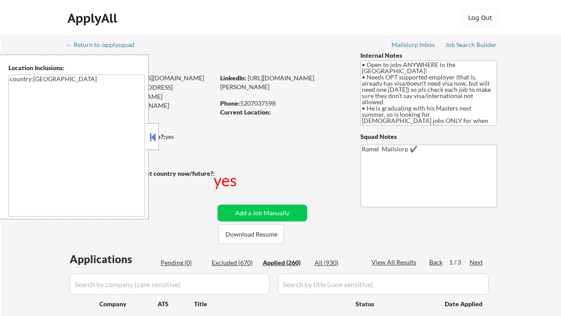
select select ""applied""
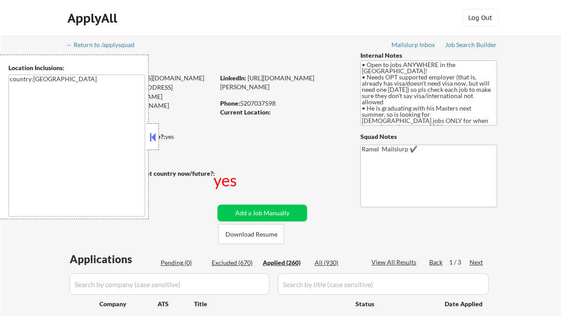
select select ""applied""
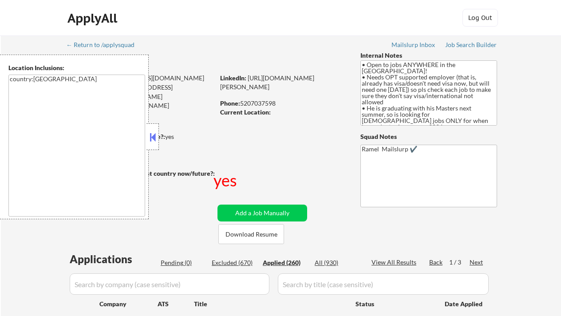
select select ""applied""
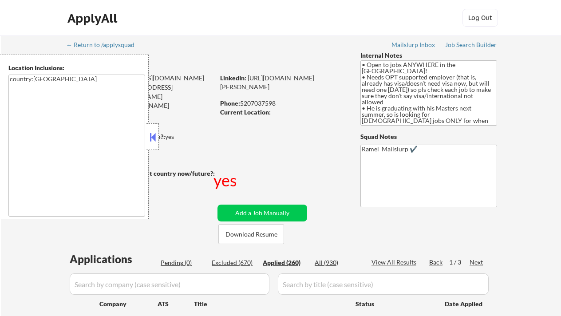
select select ""applied""
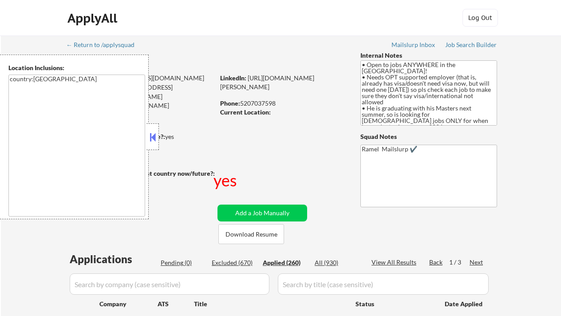
select select ""applied""
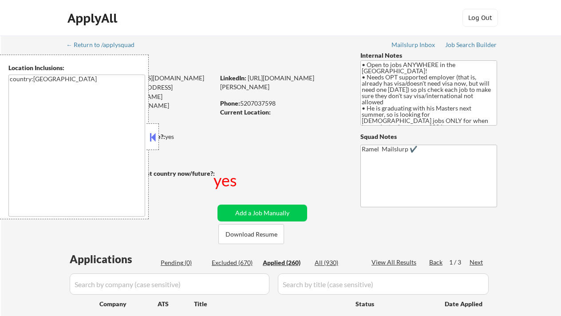
select select ""applied""
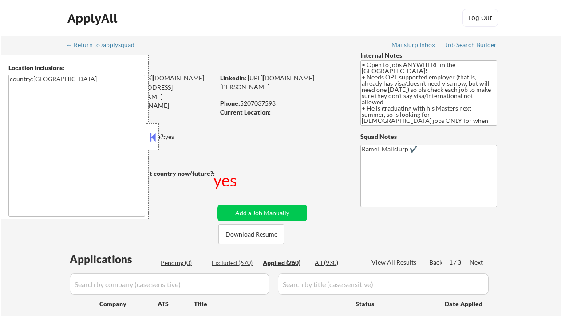
select select ""applied""
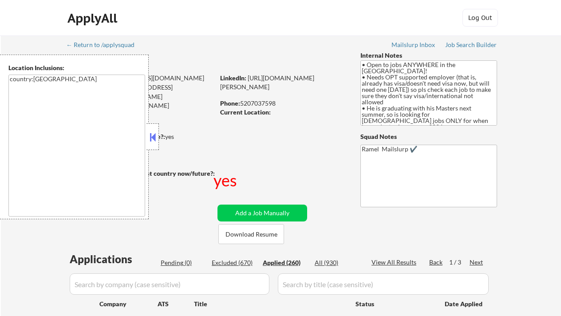
select select ""applied""
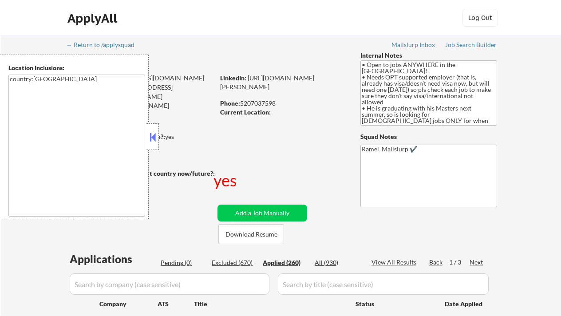
select select ""applied""
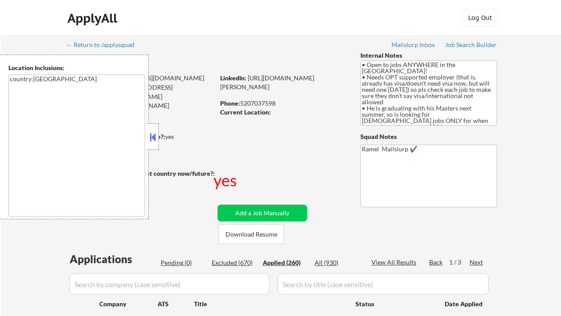
select select ""applied""
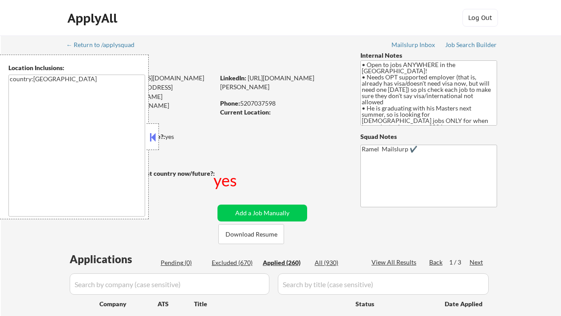
select select ""applied""
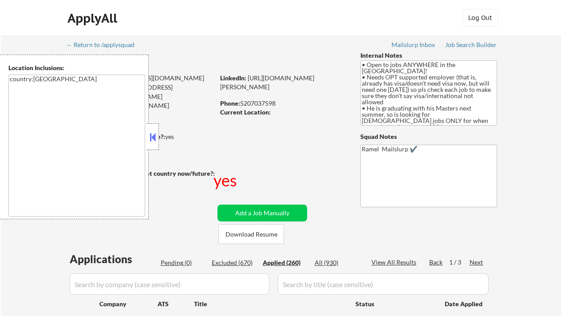
select select ""applied""
click at [265, 100] on div "Phone: 5207037598" at bounding box center [283, 103] width 126 height 9
copy div "5207037598"
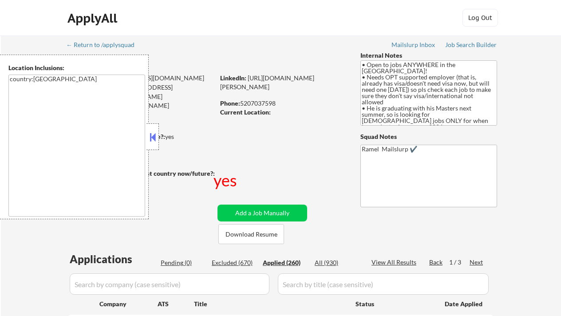
drag, startPoint x: 151, startPoint y: 137, endPoint x: 165, endPoint y: 137, distance: 13.8
click at [152, 137] on button at bounding box center [153, 136] width 10 height 13
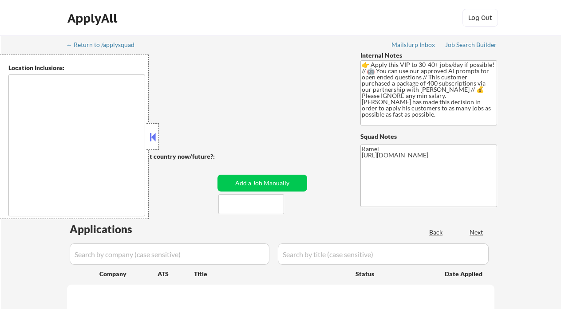
select select ""pending""
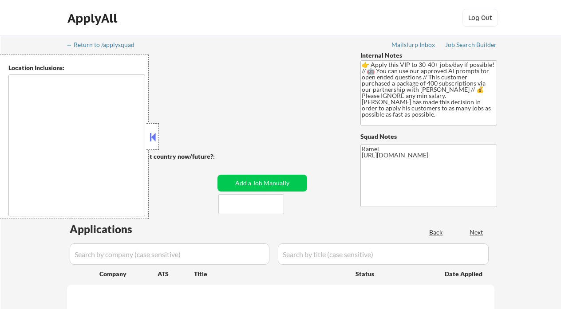
select select ""pending""
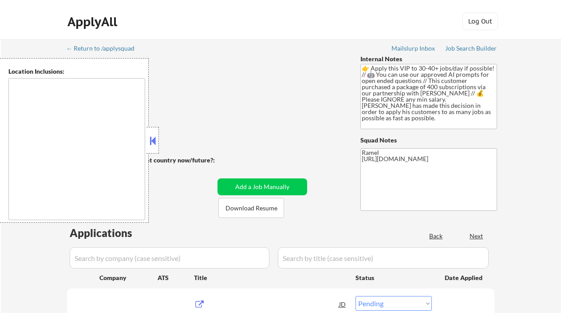
scroll to position [59, 0]
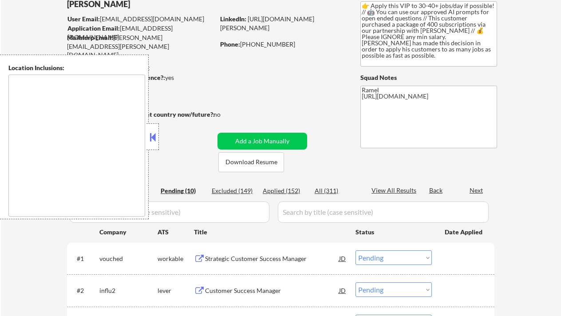
type textarea "[GEOGRAPHIC_DATA], [GEOGRAPHIC_DATA] [GEOGRAPHIC_DATA], [GEOGRAPHIC_DATA] [GEOG…"
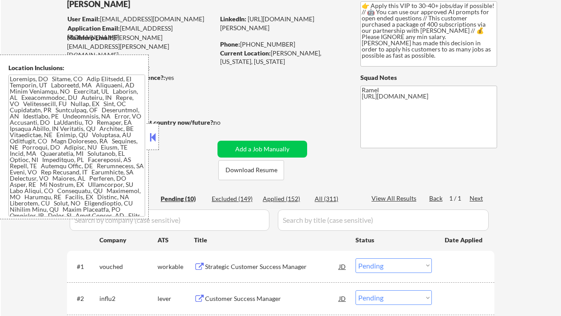
click at [154, 137] on button at bounding box center [153, 136] width 10 height 13
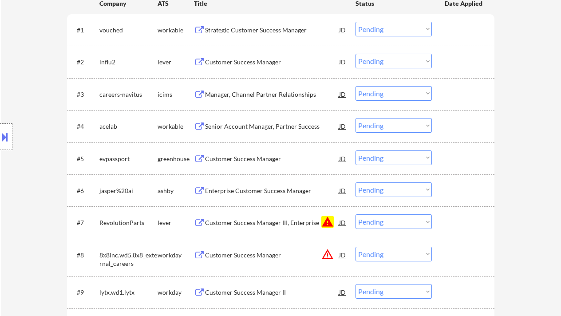
scroll to position [355, 0]
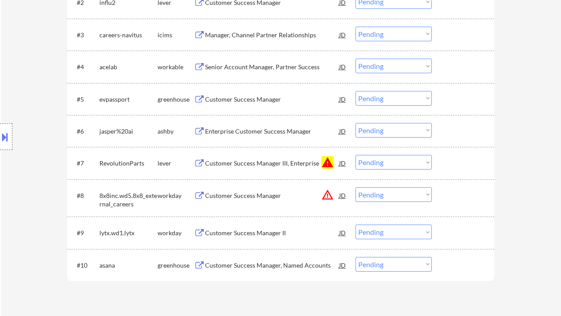
click at [379, 162] on select "Choose an option... Pending Applied Excluded (Questions) Excluded (Expired) Exc…" at bounding box center [394, 162] width 76 height 15
click at [356, 155] on select "Choose an option... Pending Applied Excluded (Questions) Excluded (Expired) Exc…" at bounding box center [394, 162] width 76 height 15
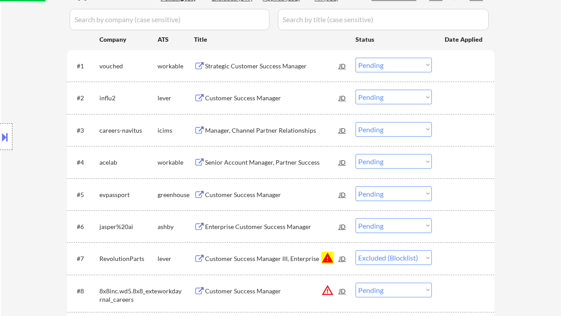
scroll to position [178, 0]
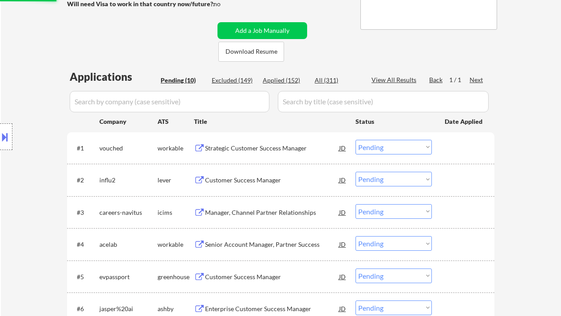
select select ""pending""
click at [24, 194] on div "Location Inclusions:" at bounding box center [79, 137] width 159 height 165
click at [239, 151] on div "Strategic Customer Success Manager" at bounding box center [272, 148] width 134 height 9
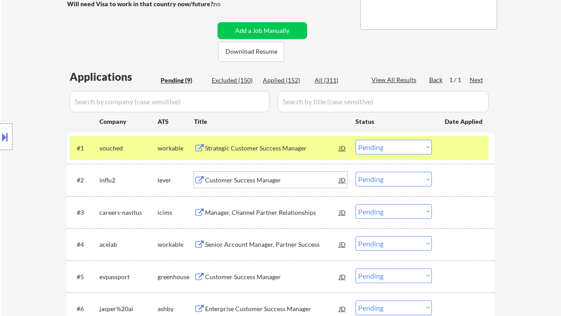
click at [221, 182] on div "Customer Success Manager" at bounding box center [272, 180] width 134 height 9
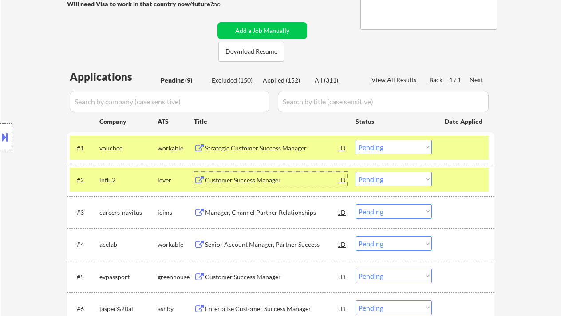
click at [378, 178] on select "Choose an option... Pending Applied Excluded (Questions) Excluded (Expired) Exc…" at bounding box center [394, 179] width 76 height 15
click at [356, 172] on select "Choose an option... Pending Applied Excluded (Questions) Excluded (Expired) Exc…" at bounding box center [394, 179] width 76 height 15
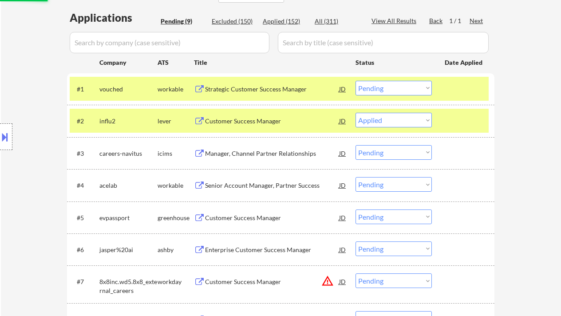
click at [279, 187] on div "Senior Account Manager, Partner Success" at bounding box center [272, 185] width 134 height 9
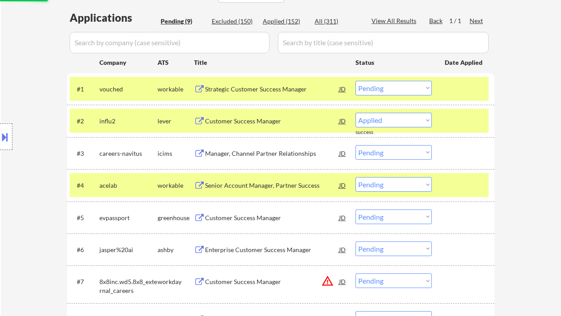
select select ""pending""
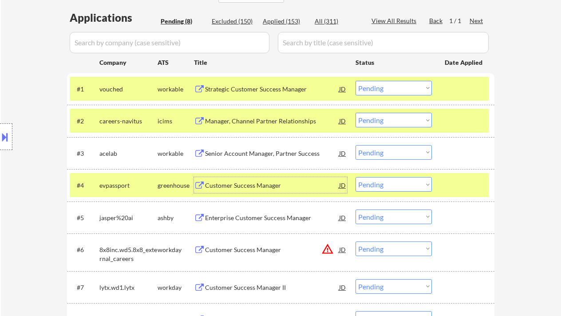
click at [226, 188] on div "Customer Success Manager" at bounding box center [272, 185] width 134 height 9
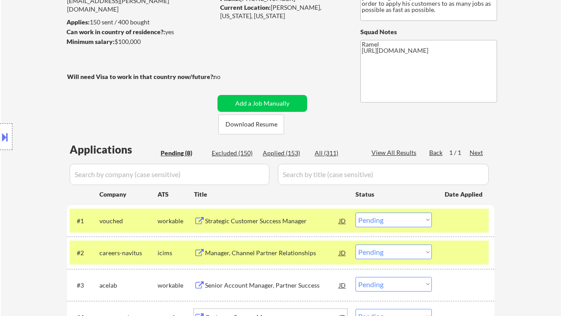
scroll to position [59, 0]
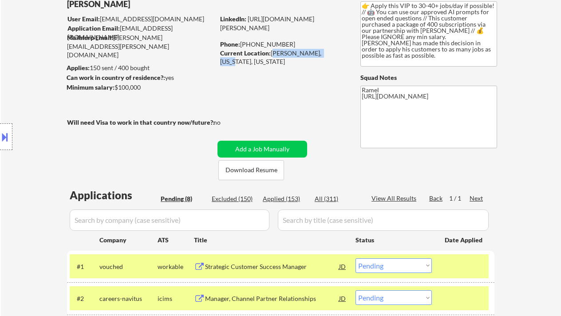
drag, startPoint x: 273, startPoint y: 51, endPoint x: 326, endPoint y: 52, distance: 53.7
click at [326, 52] on div "Current Location: Marcellus, New York, New York" at bounding box center [283, 57] width 126 height 17
copy div "Marcellus, New York"
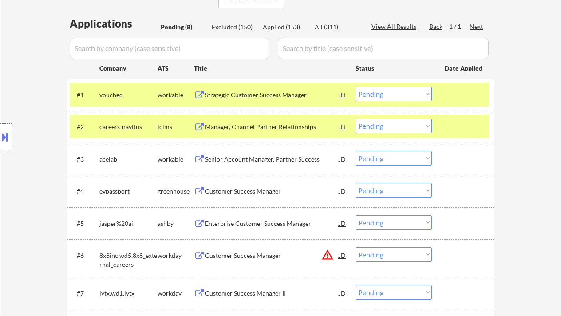
scroll to position [237, 0]
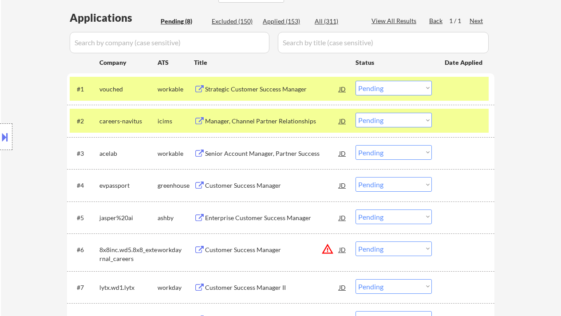
click at [377, 186] on select "Choose an option... Pending Applied Excluded (Questions) Excluded (Expired) Exc…" at bounding box center [394, 184] width 76 height 15
click at [356, 177] on select "Choose an option... Pending Applied Excluded (Questions) Excluded (Expired) Exc…" at bounding box center [394, 184] width 76 height 15
click at [264, 152] on div "Senior Account Manager, Partner Success" at bounding box center [272, 153] width 134 height 9
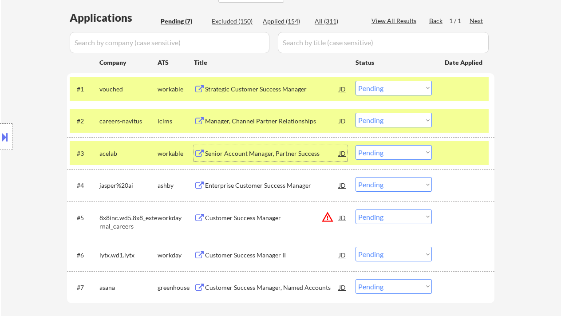
click at [228, 187] on div "Enterprise Customer Success Manager" at bounding box center [272, 185] width 134 height 9
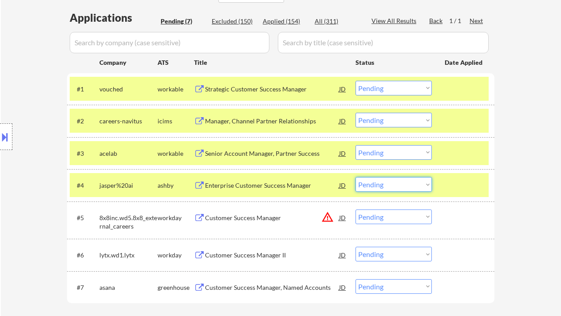
click at [392, 189] on select "Choose an option... Pending Applied Excluded (Questions) Excluded (Expired) Exc…" at bounding box center [394, 184] width 76 height 15
click at [356, 177] on select "Choose an option... Pending Applied Excluded (Questions) Excluded (Expired) Exc…" at bounding box center [394, 184] width 76 height 15
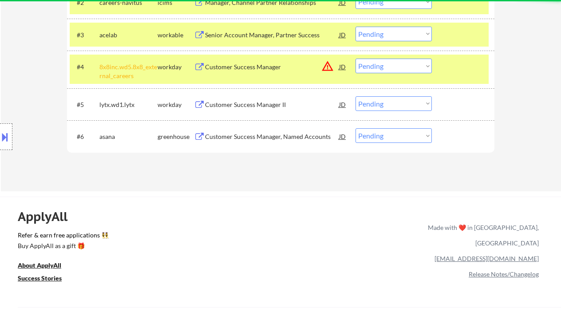
scroll to position [296, 0]
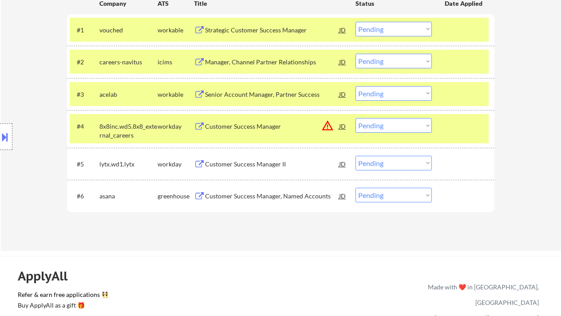
click at [381, 130] on select "Choose an option... Pending Applied Excluded (Questions) Excluded (Expired) Exc…" at bounding box center [394, 125] width 76 height 15
click at [356, 118] on select "Choose an option... Pending Applied Excluded (Questions) Excluded (Expired) Exc…" at bounding box center [394, 125] width 76 height 15
click at [259, 162] on div "Customer Success Manager II" at bounding box center [272, 164] width 134 height 9
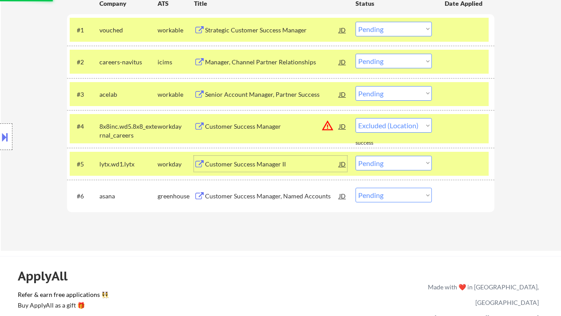
select select ""pending""
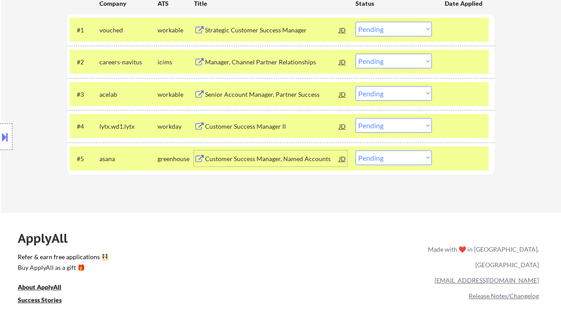
click at [266, 157] on div "Customer Success Manager, Named Accounts" at bounding box center [272, 158] width 134 height 9
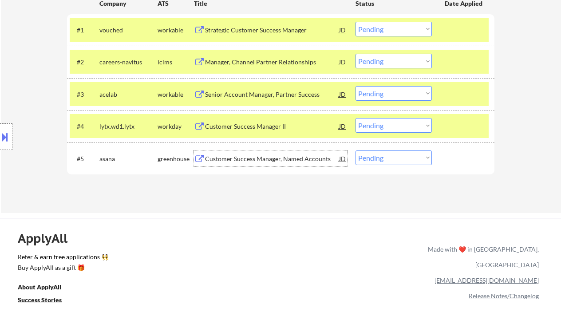
drag, startPoint x: 382, startPoint y: 158, endPoint x: 381, endPoint y: 164, distance: 5.8
click at [382, 160] on select "Choose an option... Pending Applied Excluded (Questions) Excluded (Expired) Exc…" at bounding box center [394, 157] width 76 height 15
select select ""applied""
click at [356, 150] on select "Choose an option... Pending Applied Excluded (Questions) Excluded (Expired) Exc…" at bounding box center [394, 157] width 76 height 15
click at [236, 125] on div "Customer Success Manager II" at bounding box center [272, 126] width 134 height 9
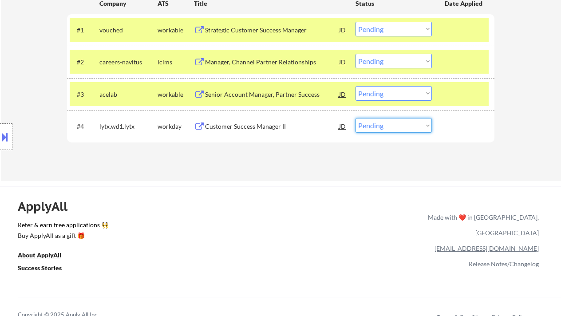
click at [359, 124] on select "Choose an option... Pending Applied Excluded (Questions) Excluded (Expired) Exc…" at bounding box center [394, 125] width 76 height 15
select select ""excluded__expired_""
click at [356, 118] on select "Choose an option... Pending Applied Excluded (Questions) Excluded (Expired) Exc…" at bounding box center [394, 125] width 76 height 15
click at [249, 97] on div "Senior Account Manager, Partner Success" at bounding box center [272, 94] width 134 height 9
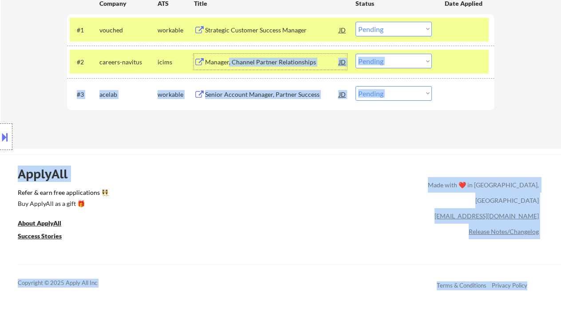
drag, startPoint x: 228, startPoint y: 66, endPoint x: 205, endPoint y: 159, distance: 96.0
click at [205, 159] on div "← Return to /applysquad Mailslurp Inbox Job Search Builder Zachary Anderson Use…" at bounding box center [280, 153] width 561 height 899
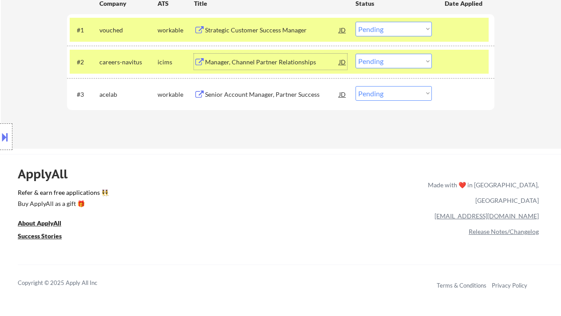
click at [210, 129] on div "Applications Pending (3) Excluded (152) Applied (156) All (311) View All Result…" at bounding box center [280, 41] width 427 height 181
click at [256, 32] on div "Strategic Customer Success Manager" at bounding box center [272, 30] width 134 height 9
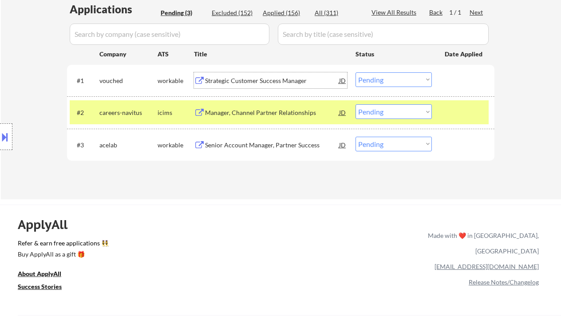
scroll to position [237, 0]
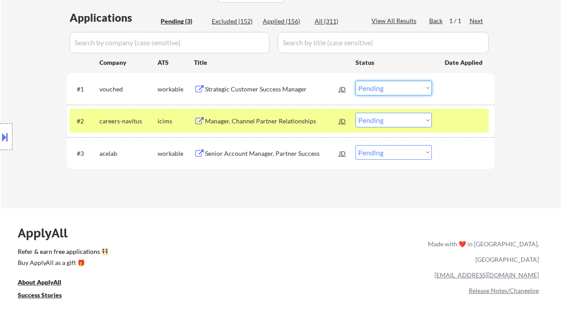
click at [376, 90] on select "Choose an option... Pending Applied Excluded (Questions) Excluded (Expired) Exc…" at bounding box center [394, 88] width 76 height 15
click at [356, 81] on select "Choose an option... Pending Applied Excluded (Questions) Excluded (Expired) Exc…" at bounding box center [394, 88] width 76 height 15
click at [266, 124] on div "Manager, Channel Partner Relationships" at bounding box center [272, 121] width 134 height 9
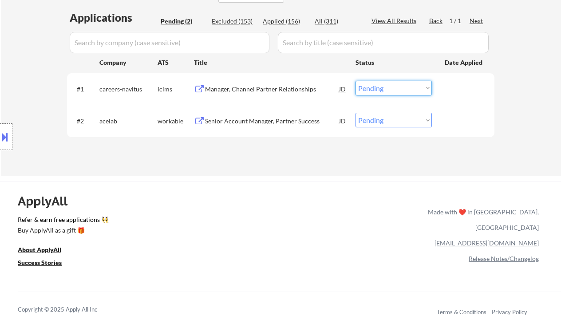
drag, startPoint x: 374, startPoint y: 91, endPoint x: 379, endPoint y: 95, distance: 6.0
click at [374, 91] on select "Choose an option... Pending Applied Excluded (Questions) Excluded (Expired) Exc…" at bounding box center [394, 88] width 76 height 15
click at [356, 81] on select "Choose an option... Pending Applied Excluded (Questions) Excluded (Expired) Exc…" at bounding box center [394, 88] width 76 height 15
select select ""pending""
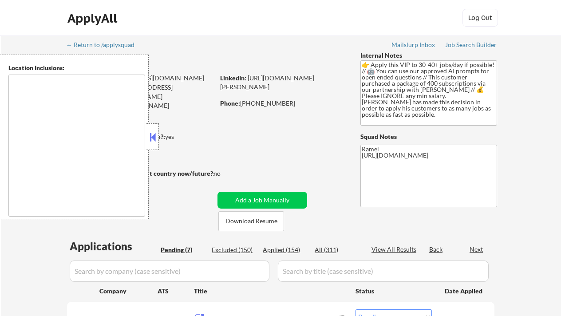
select select ""pending""
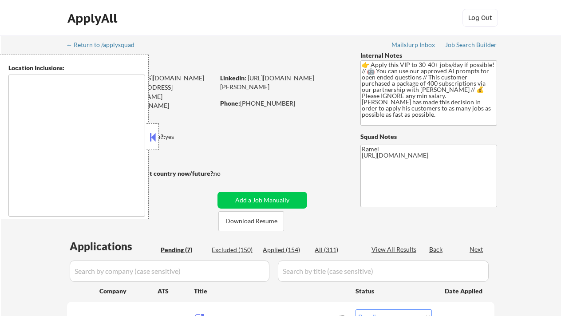
select select ""pending""
type textarea "[GEOGRAPHIC_DATA], [GEOGRAPHIC_DATA] [GEOGRAPHIC_DATA], [GEOGRAPHIC_DATA] [GEOG…"
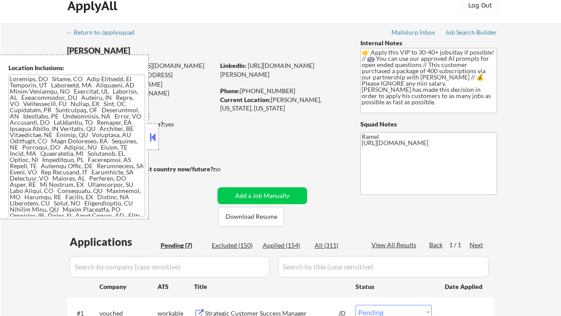
scroll to position [59, 0]
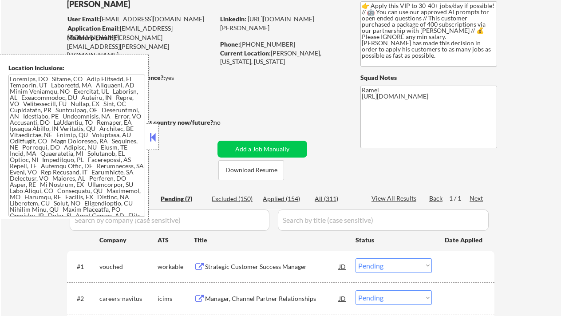
click at [154, 138] on button at bounding box center [153, 136] width 10 height 13
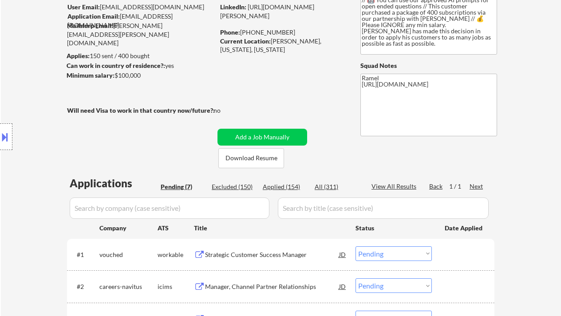
scroll to position [0, 0]
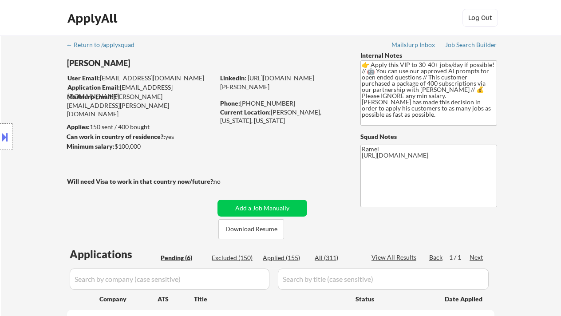
select select ""pending""
